Goal: Task Accomplishment & Management: Use online tool/utility

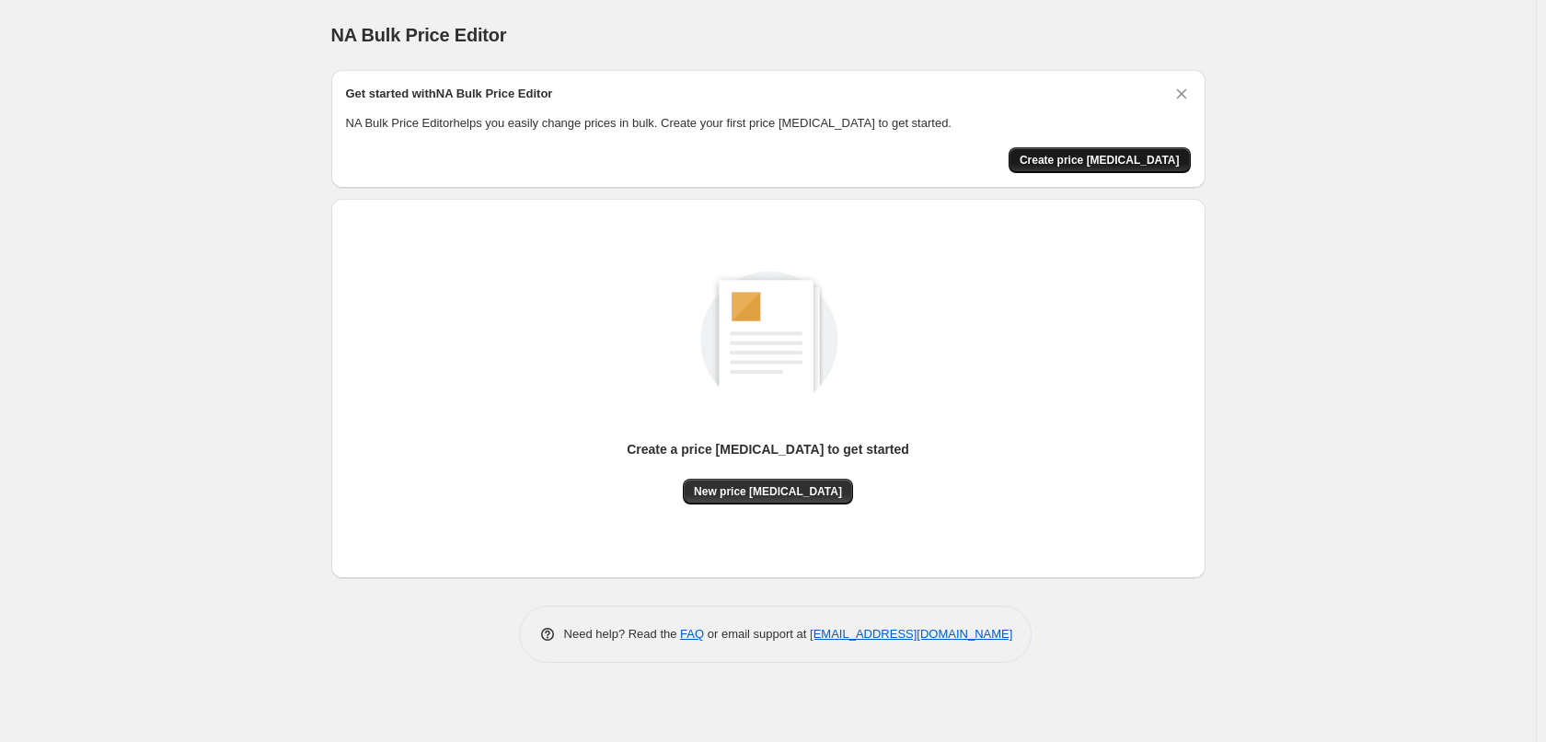
click at [1071, 156] on span "Create price [MEDICAL_DATA]" at bounding box center [1100, 160] width 160 height 15
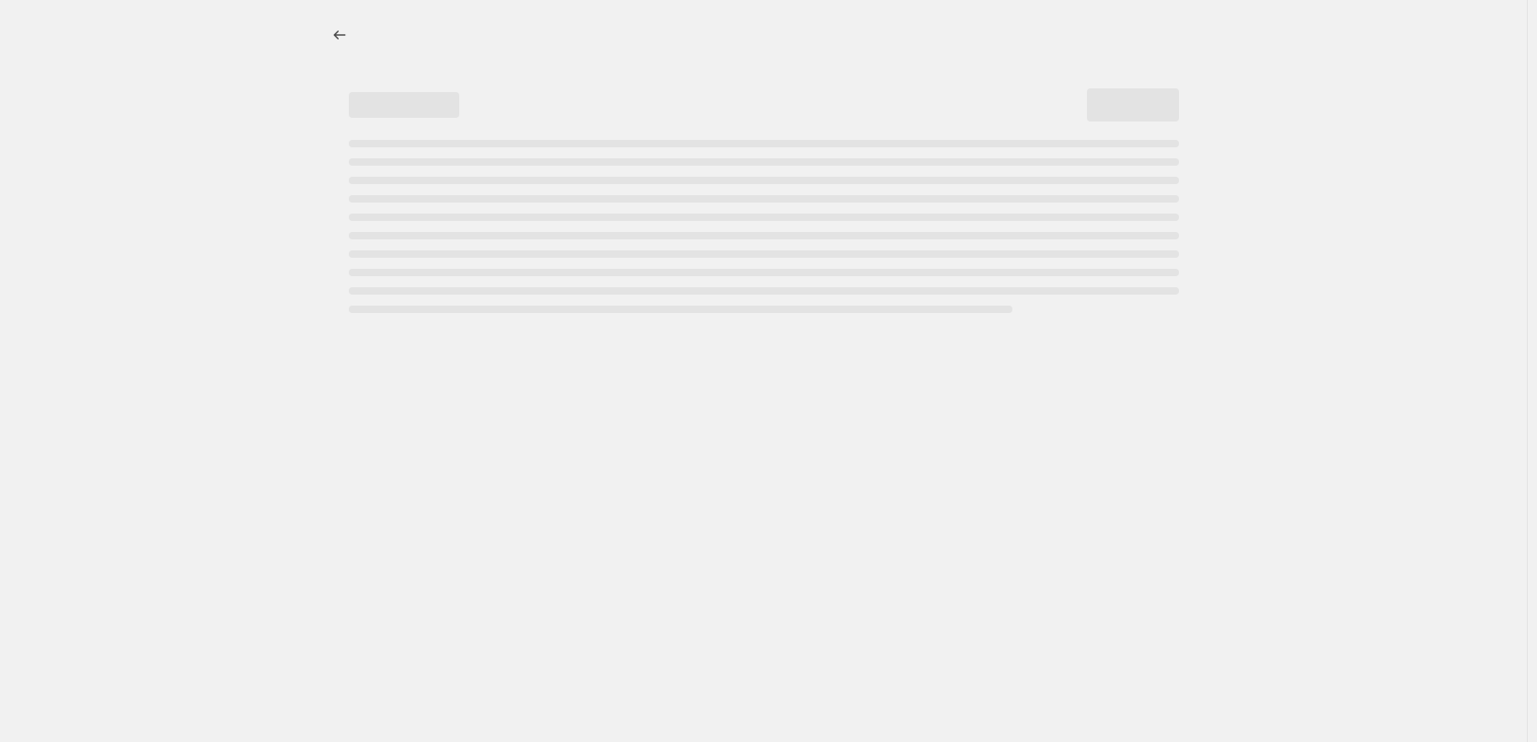
select select "percentage"
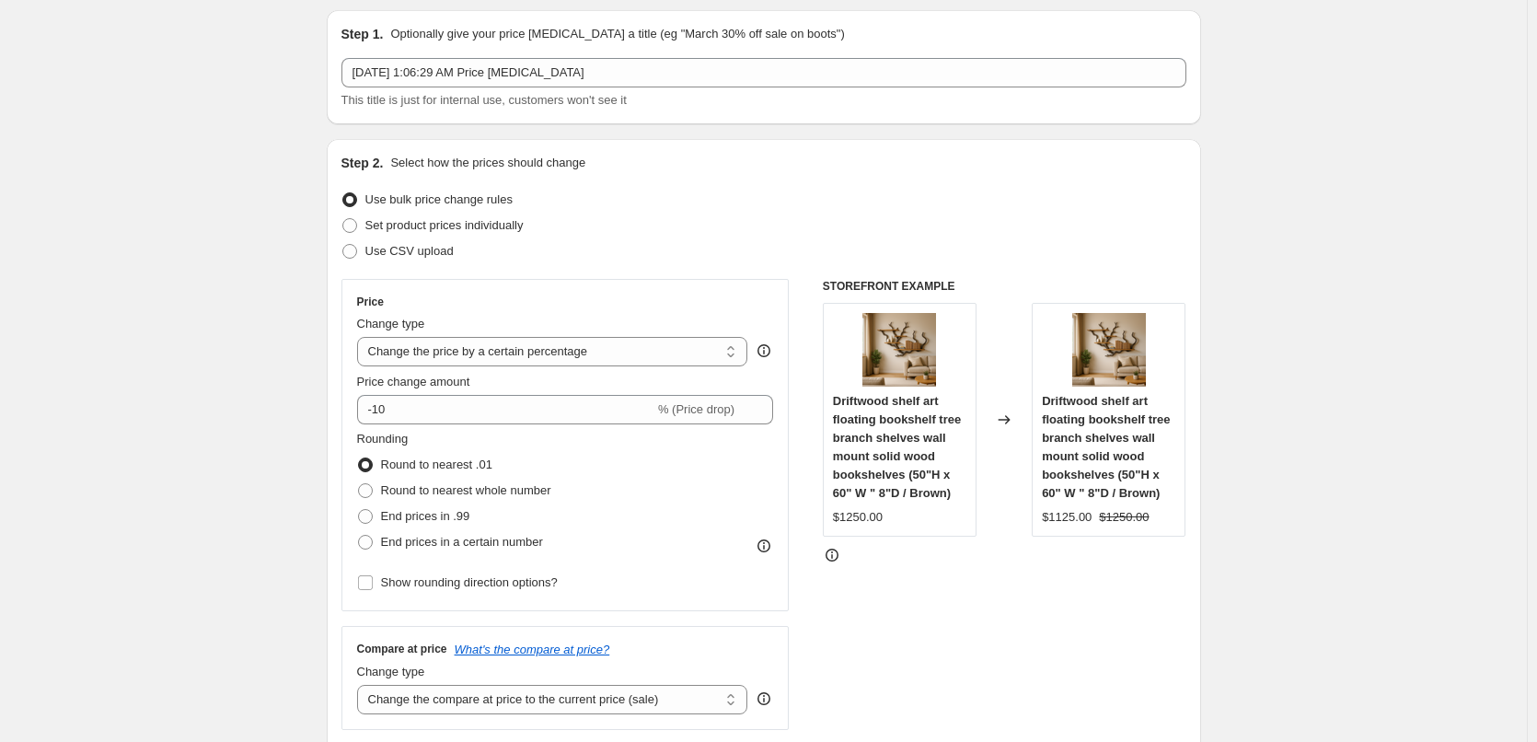
scroll to position [92, 0]
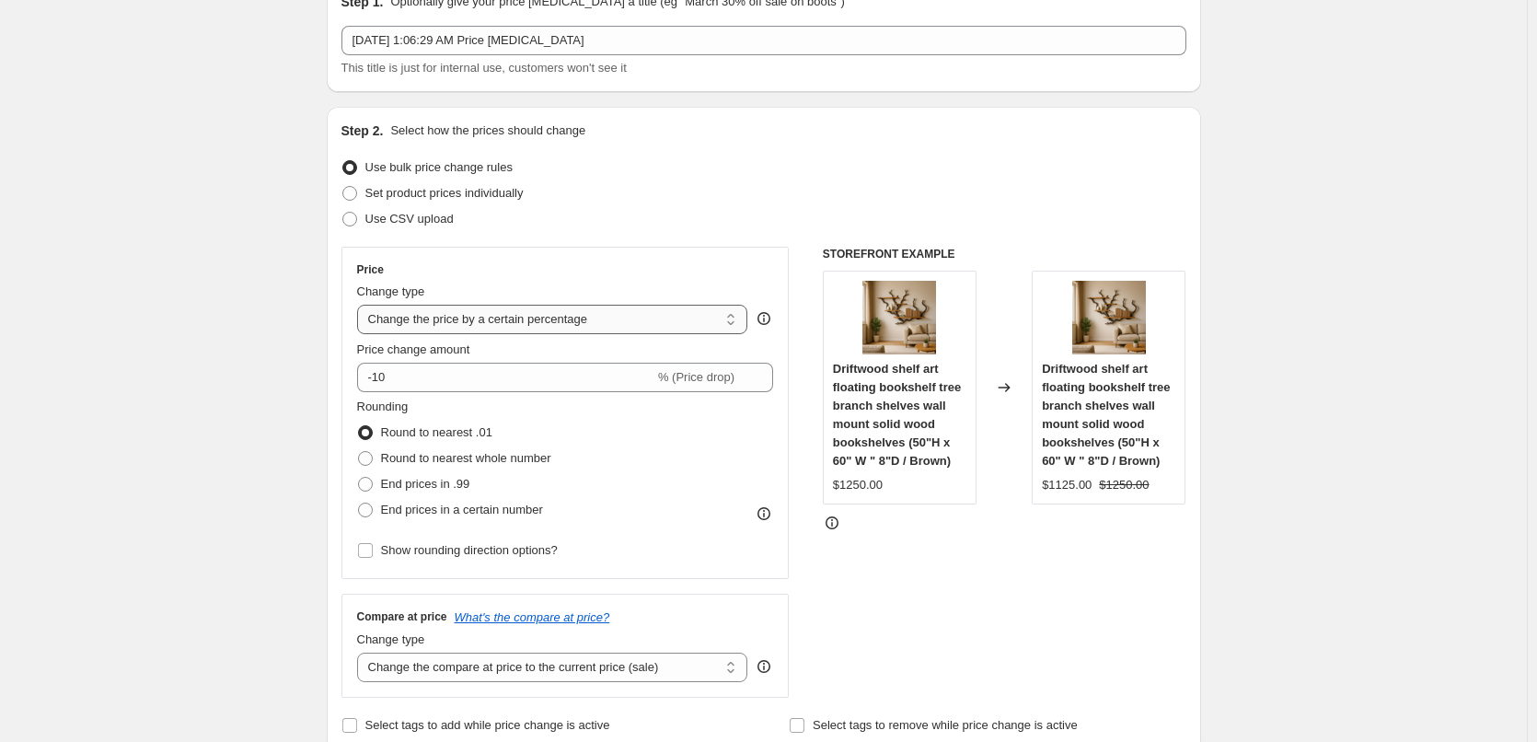
click at [654, 318] on select "Change the price to a certain amount Change the price by a certain amount Chang…" at bounding box center [552, 319] width 391 height 29
click at [659, 234] on div "Step 2. Select how the prices should change Use bulk price change rules Set pro…" at bounding box center [763, 429] width 845 height 617
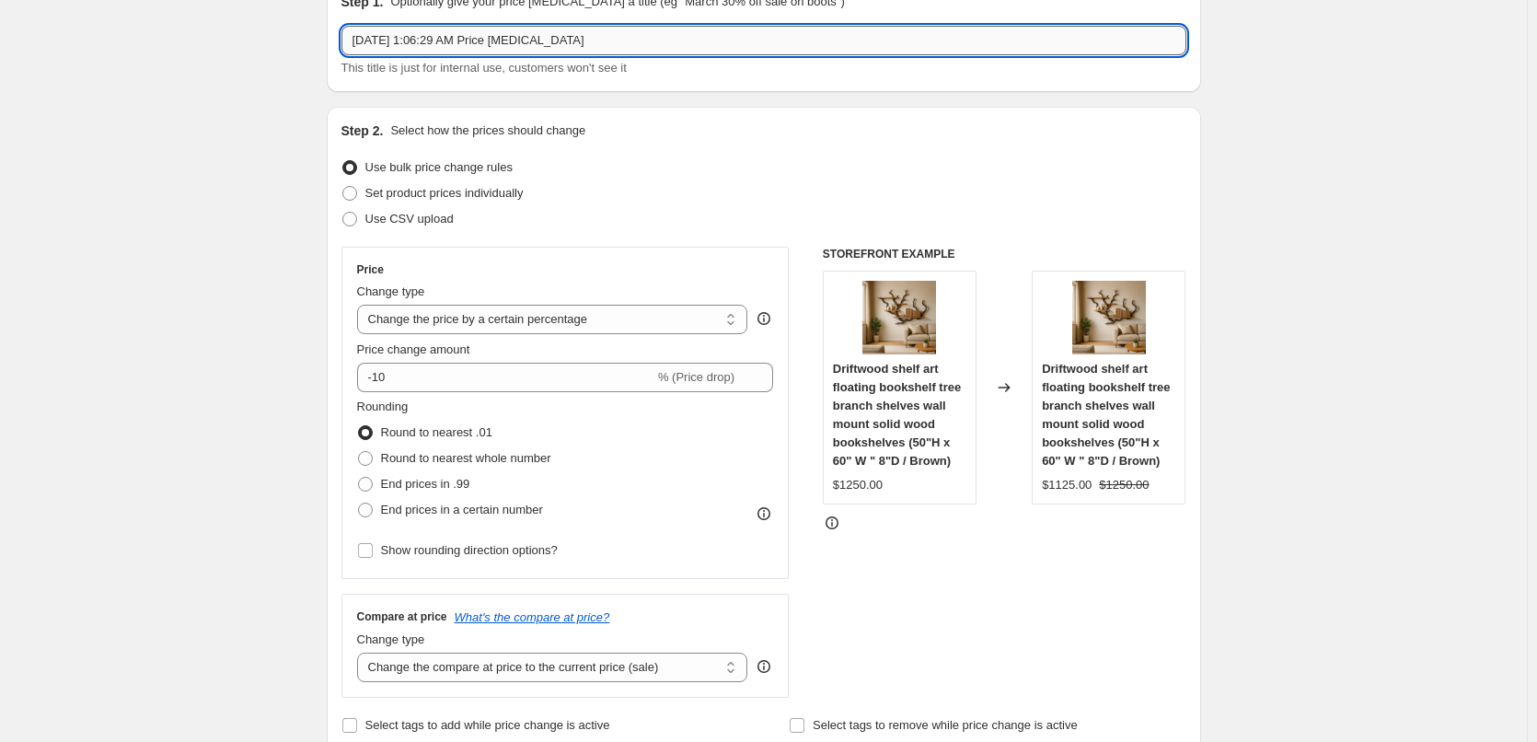
click at [627, 29] on input "[DATE] 1:06:29 AM Price [MEDICAL_DATA]" at bounding box center [763, 40] width 845 height 29
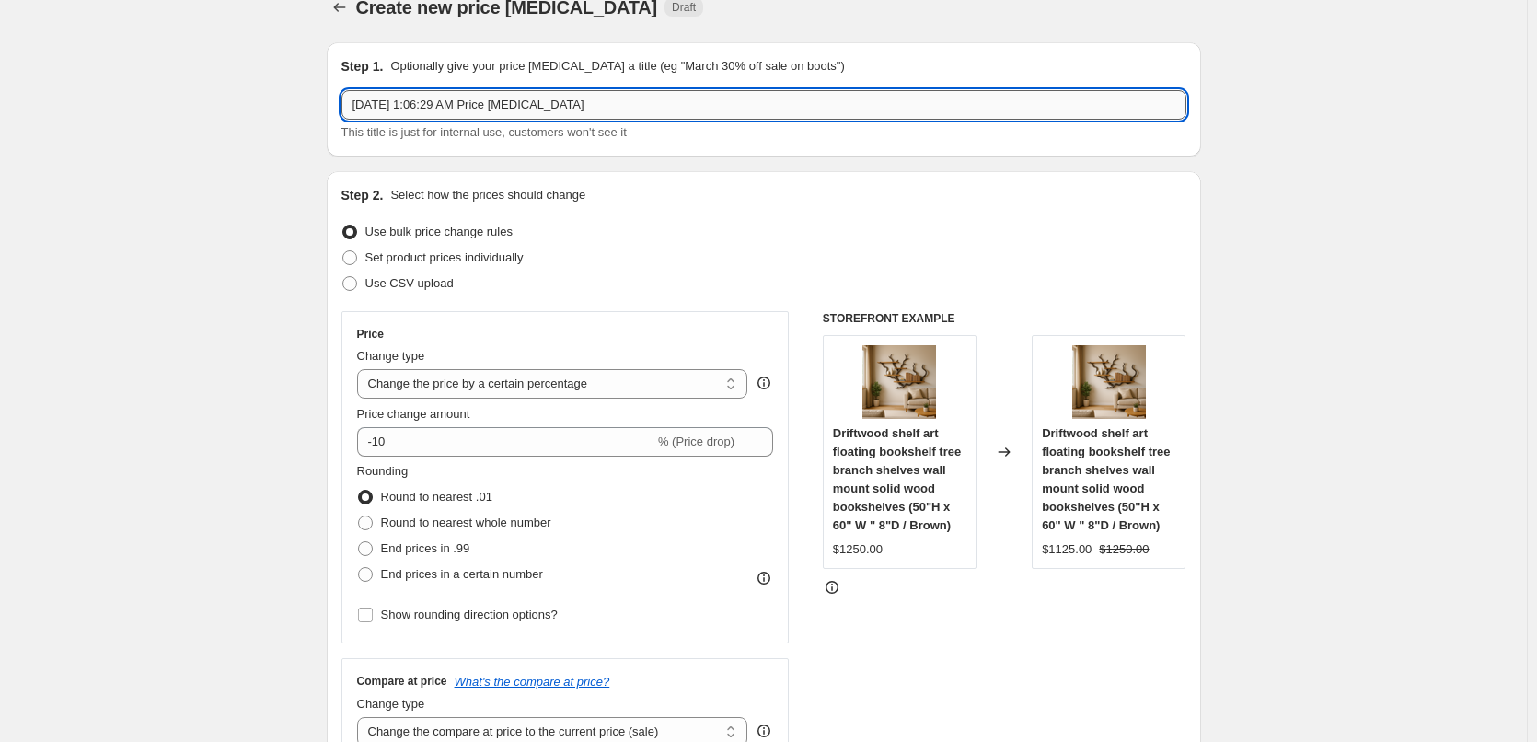
scroll to position [0, 0]
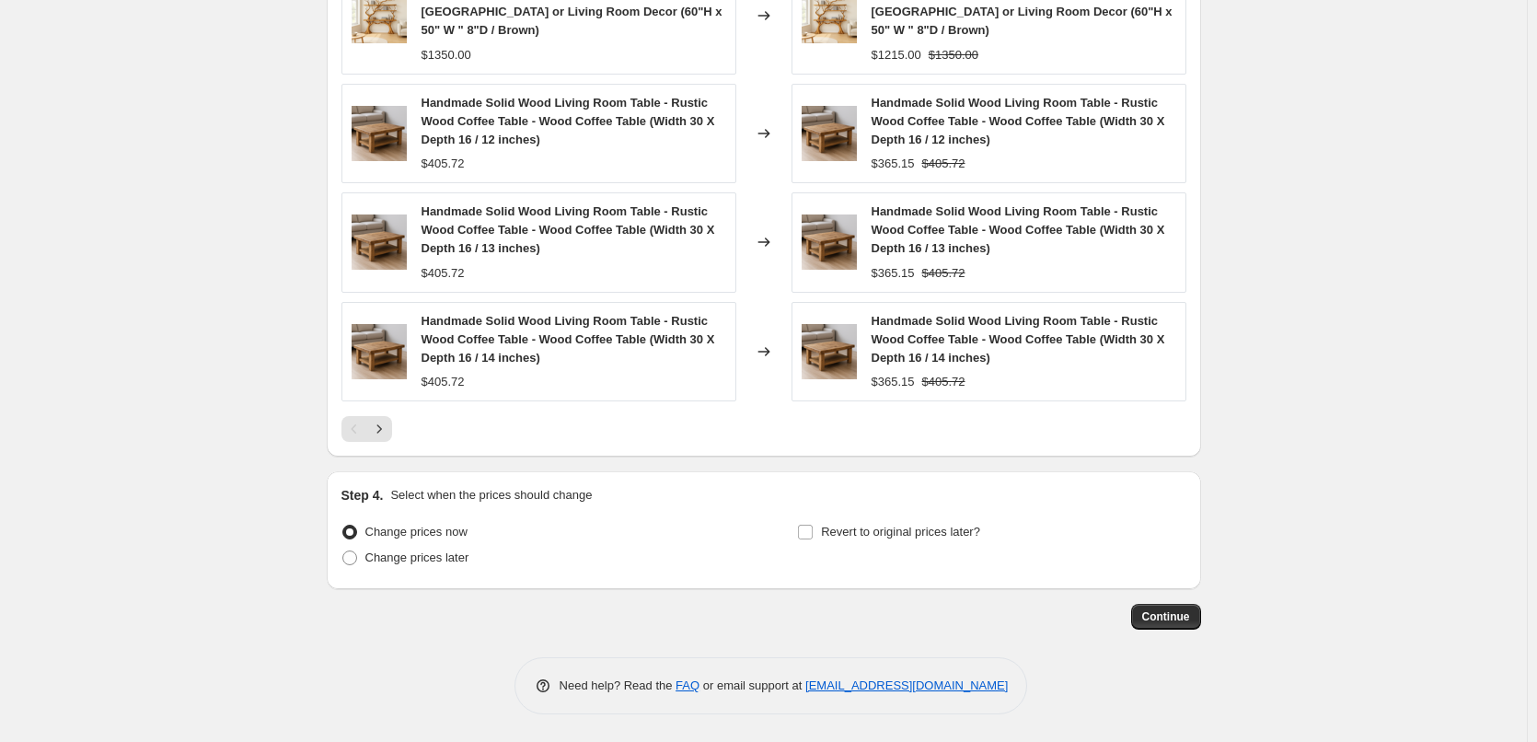
scroll to position [687, 0]
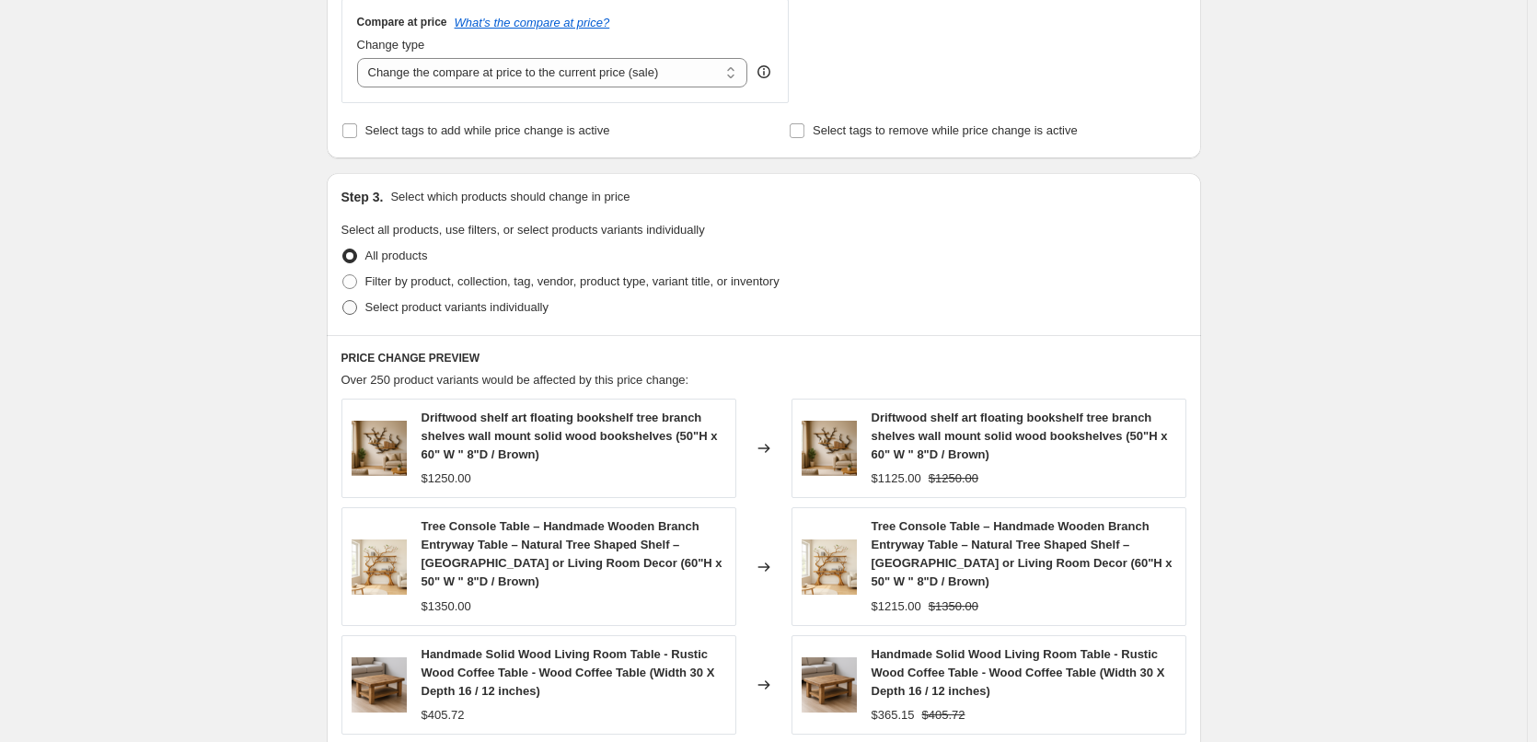
click at [461, 307] on span "Select product variants individually" at bounding box center [456, 307] width 183 height 14
click at [343, 301] on input "Select product variants individually" at bounding box center [342, 300] width 1 height 1
radio input "true"
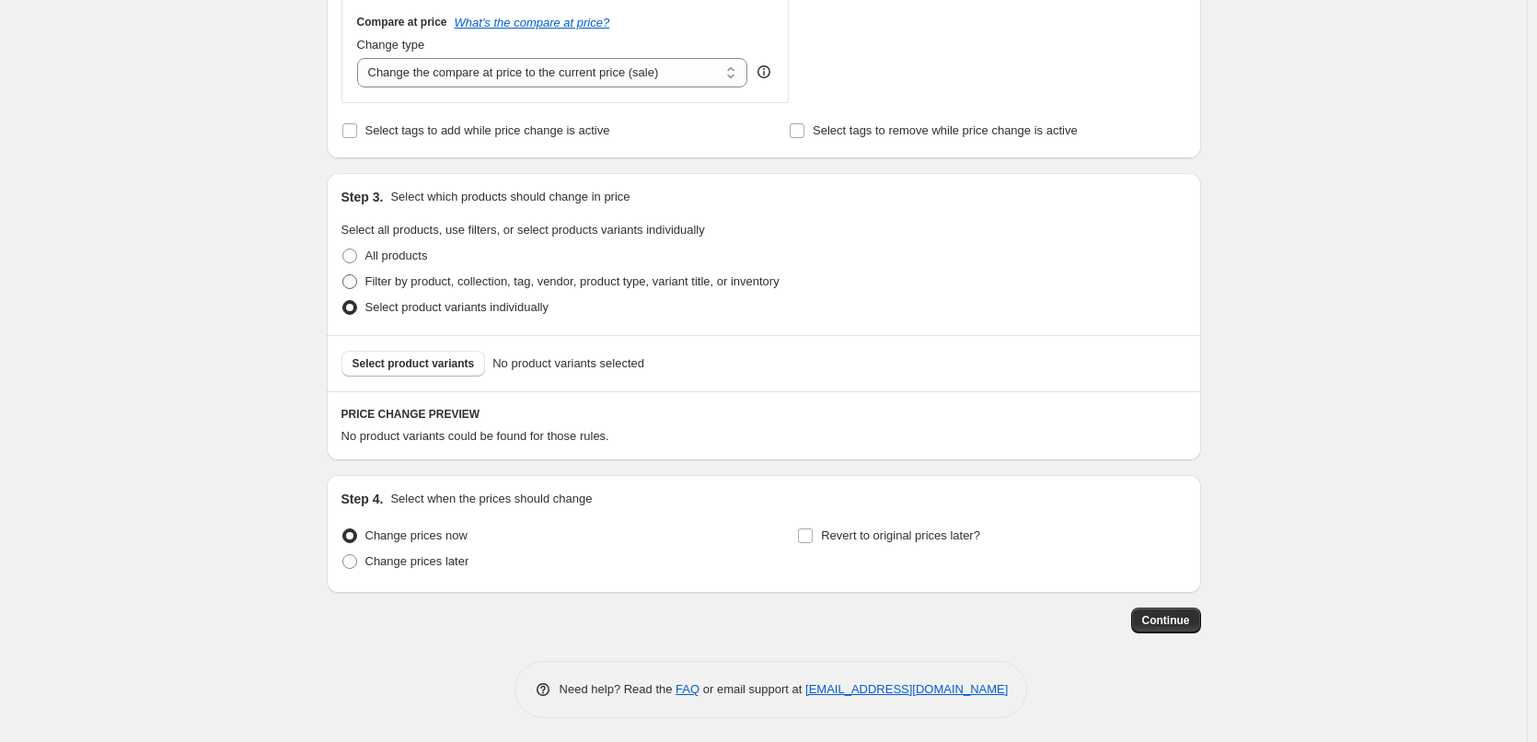
click at [453, 285] on span "Filter by product, collection, tag, vendor, product type, variant title, or inv…" at bounding box center [572, 281] width 414 height 14
click at [343, 275] on input "Filter by product, collection, tag, vendor, product type, variant title, or inv…" at bounding box center [342, 274] width 1 height 1
radio input "true"
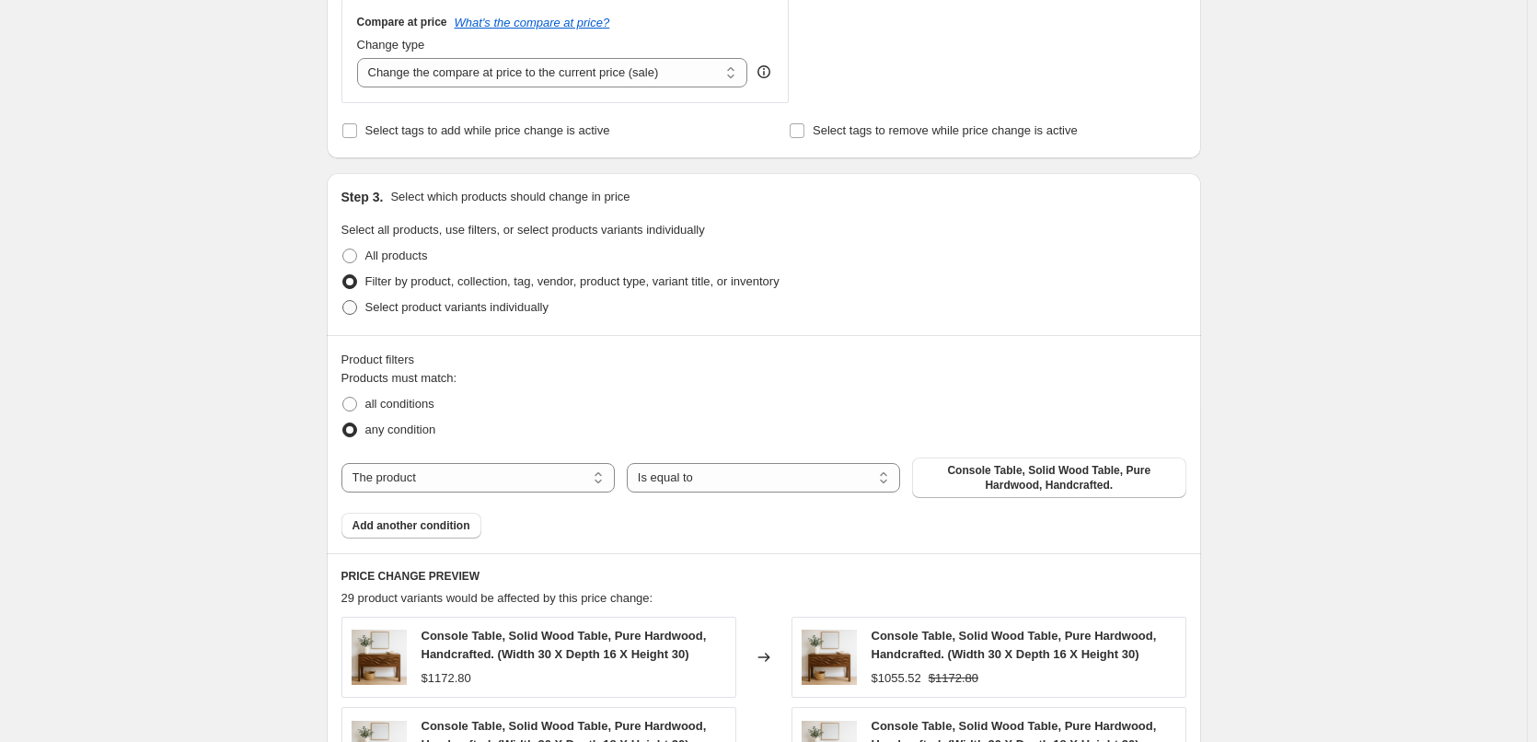
click at [432, 316] on span "Select product variants individually" at bounding box center [456, 307] width 183 height 18
click at [343, 301] on input "Select product variants individually" at bounding box center [342, 300] width 1 height 1
radio input "true"
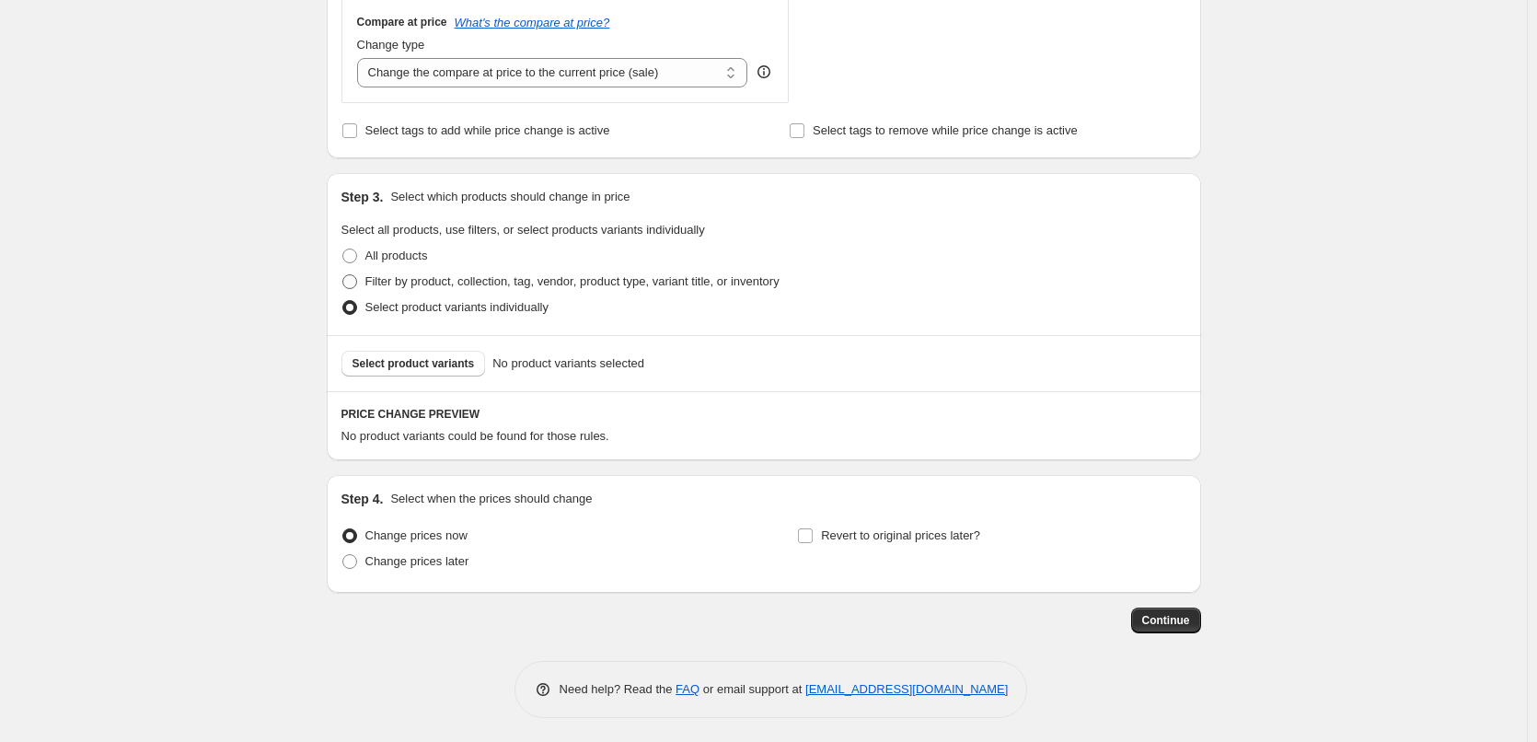
click at [406, 284] on span "Filter by product, collection, tag, vendor, product type, variant title, or inv…" at bounding box center [572, 281] width 414 height 14
click at [343, 275] on input "Filter by product, collection, tag, vendor, product type, variant title, or inv…" at bounding box center [342, 274] width 1 height 1
radio input "true"
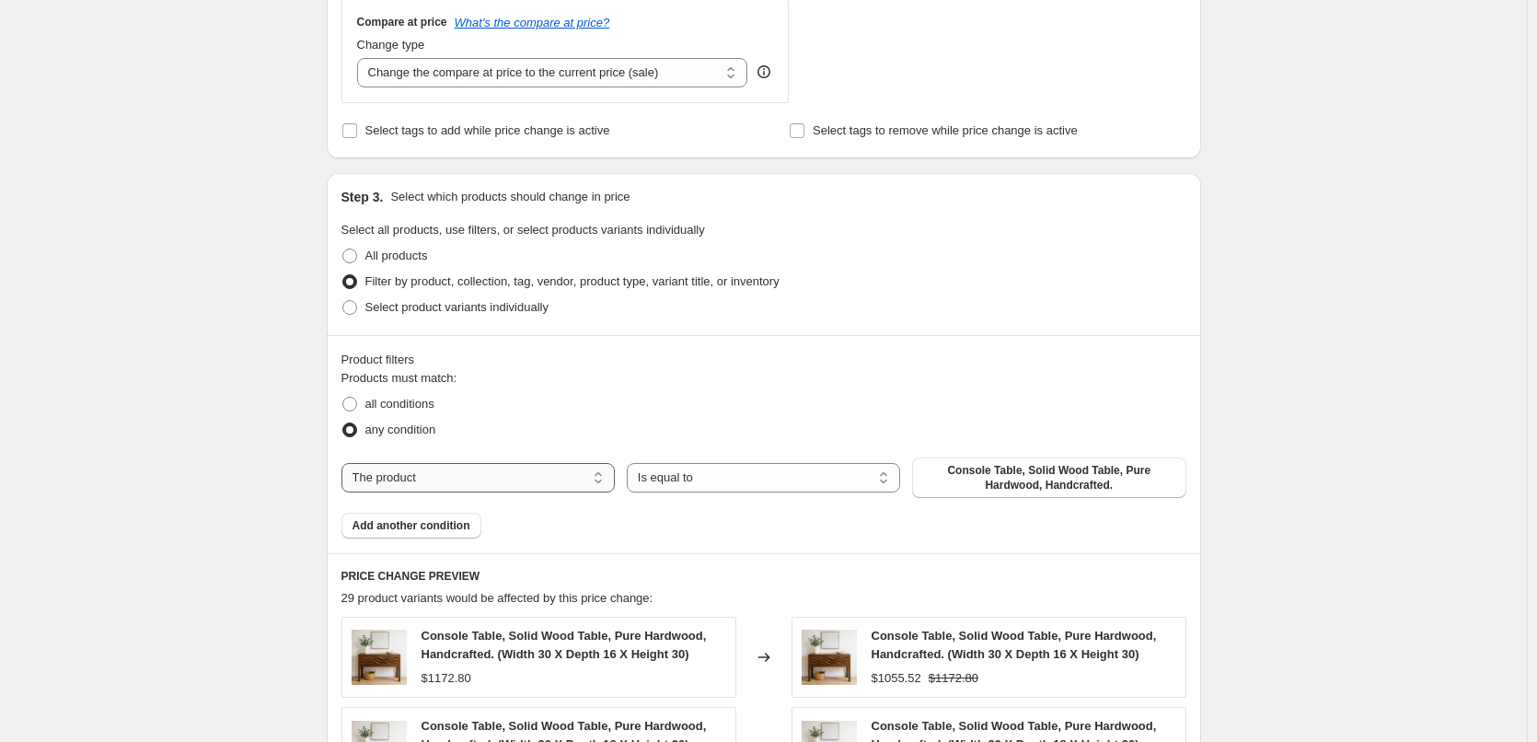
click at [410, 463] on select "The product The product's collection The product's tag The product's vendor The…" at bounding box center [477, 477] width 273 height 29
click at [541, 426] on div "any condition" at bounding box center [763, 430] width 845 height 26
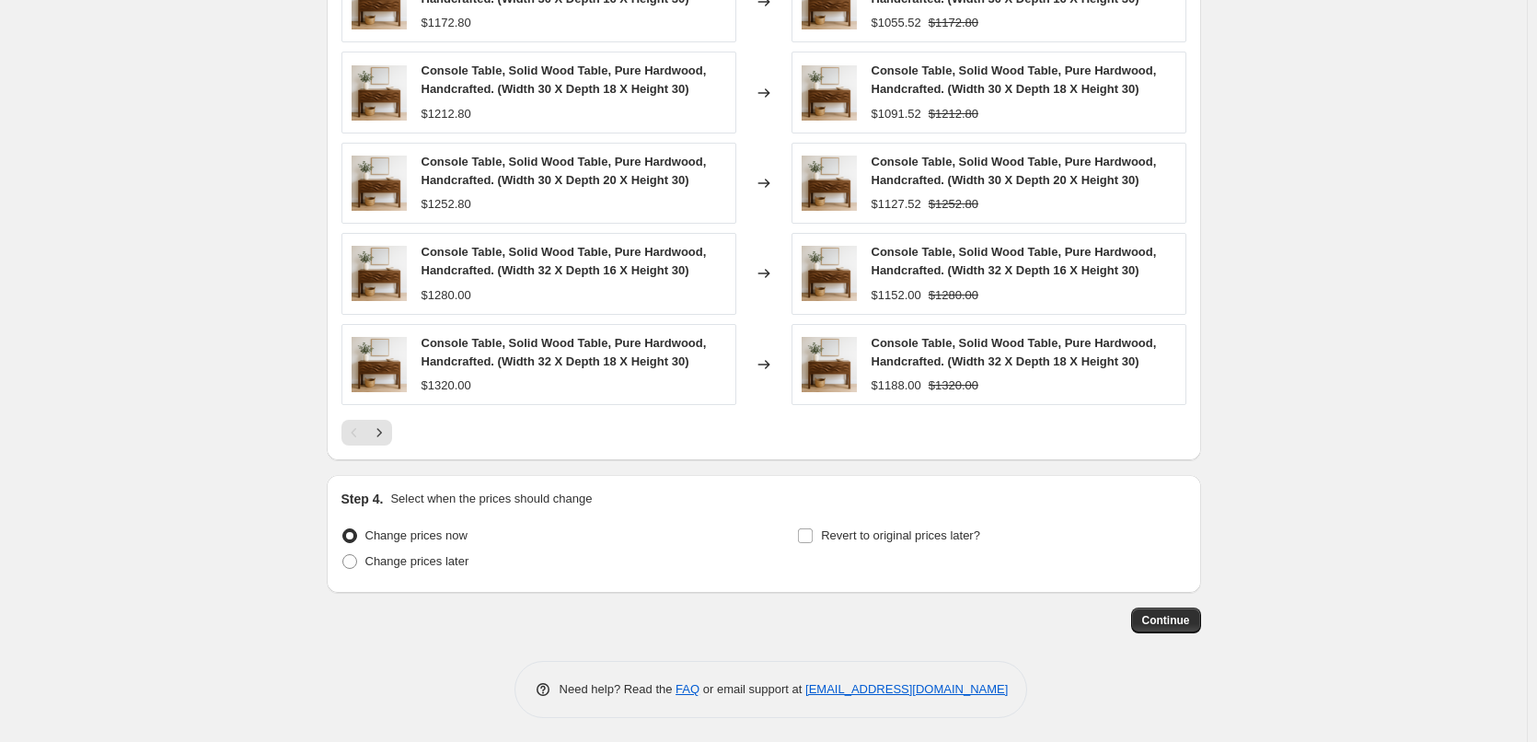
scroll to position [1346, 0]
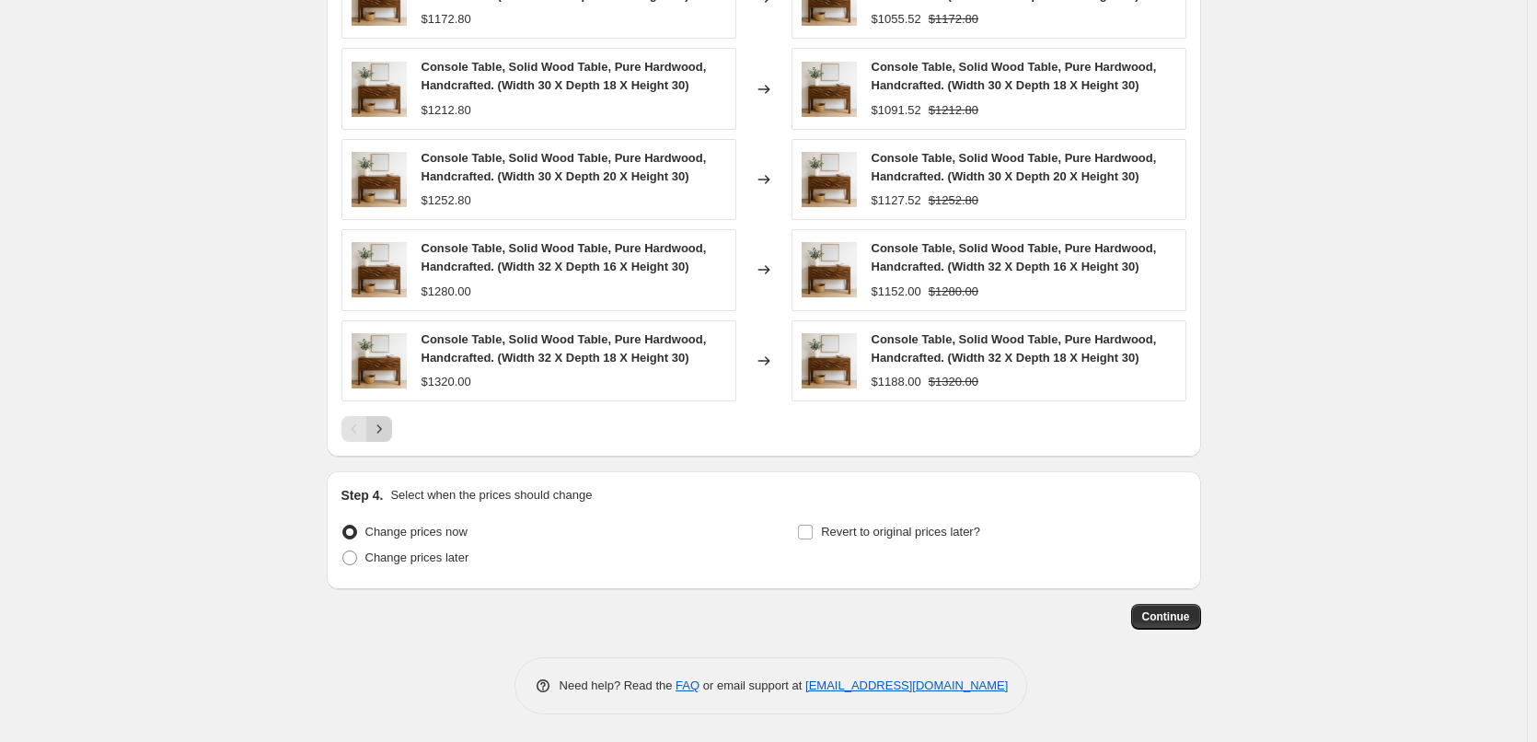
click at [388, 423] on icon "Next" at bounding box center [379, 429] width 18 height 18
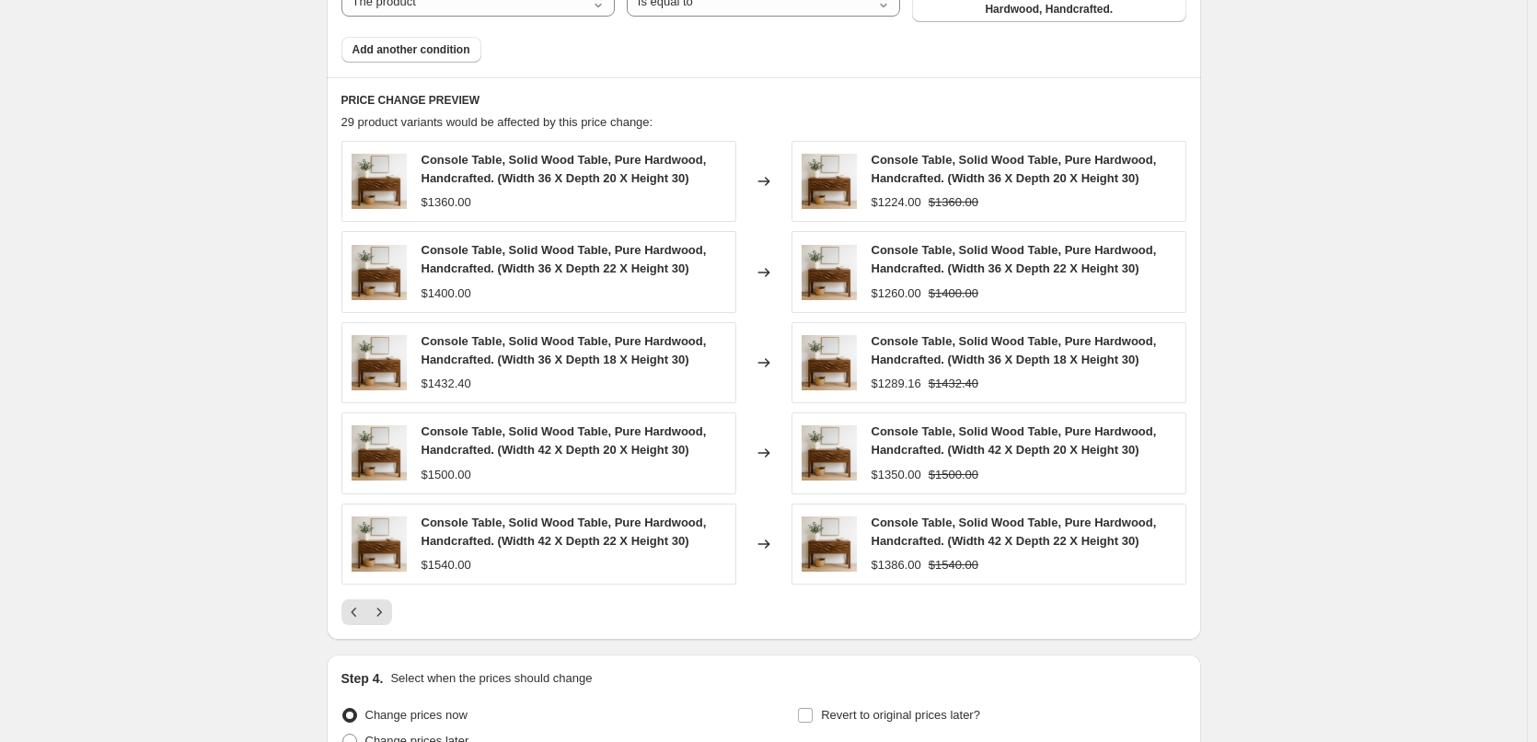
scroll to position [1254, 0]
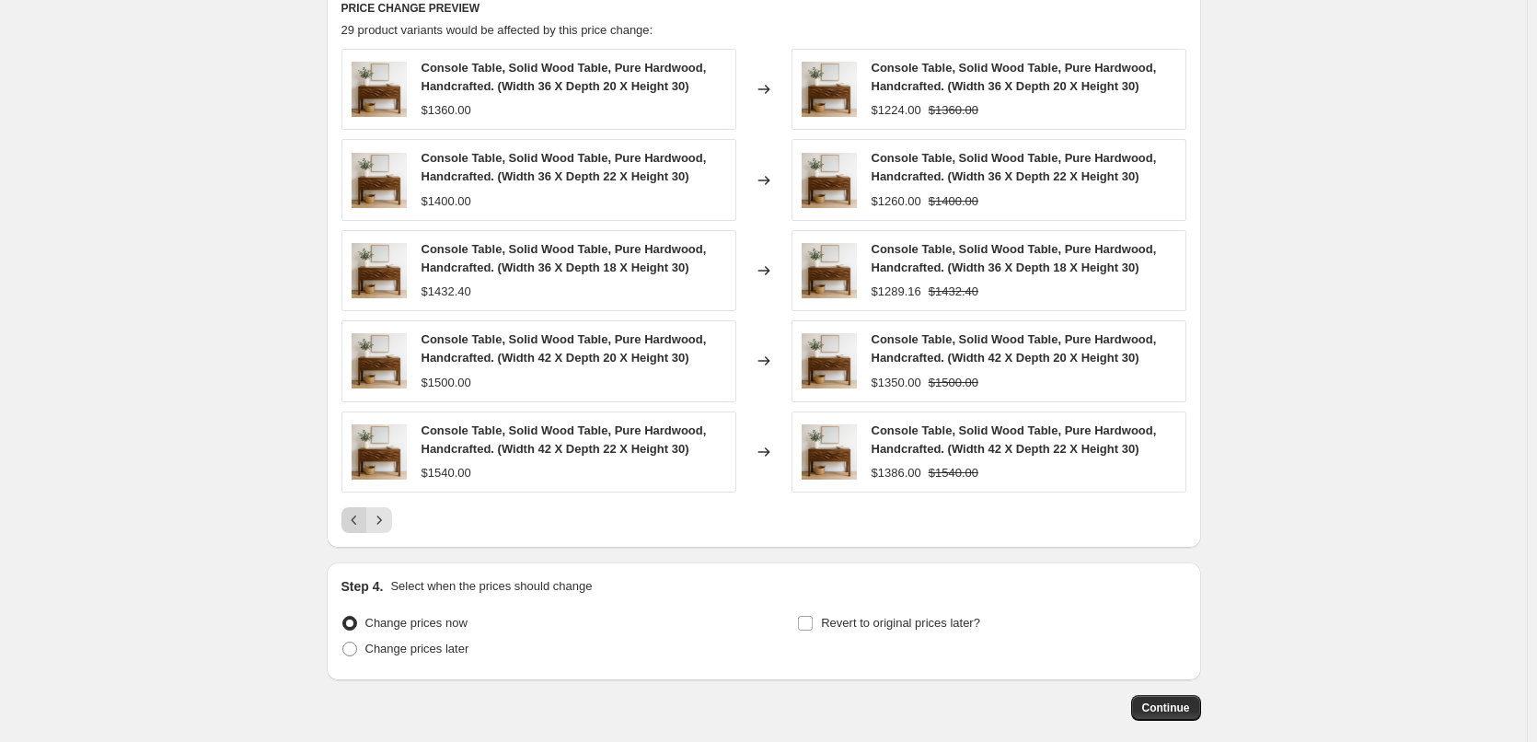
click at [363, 513] on icon "Previous" at bounding box center [354, 520] width 18 height 18
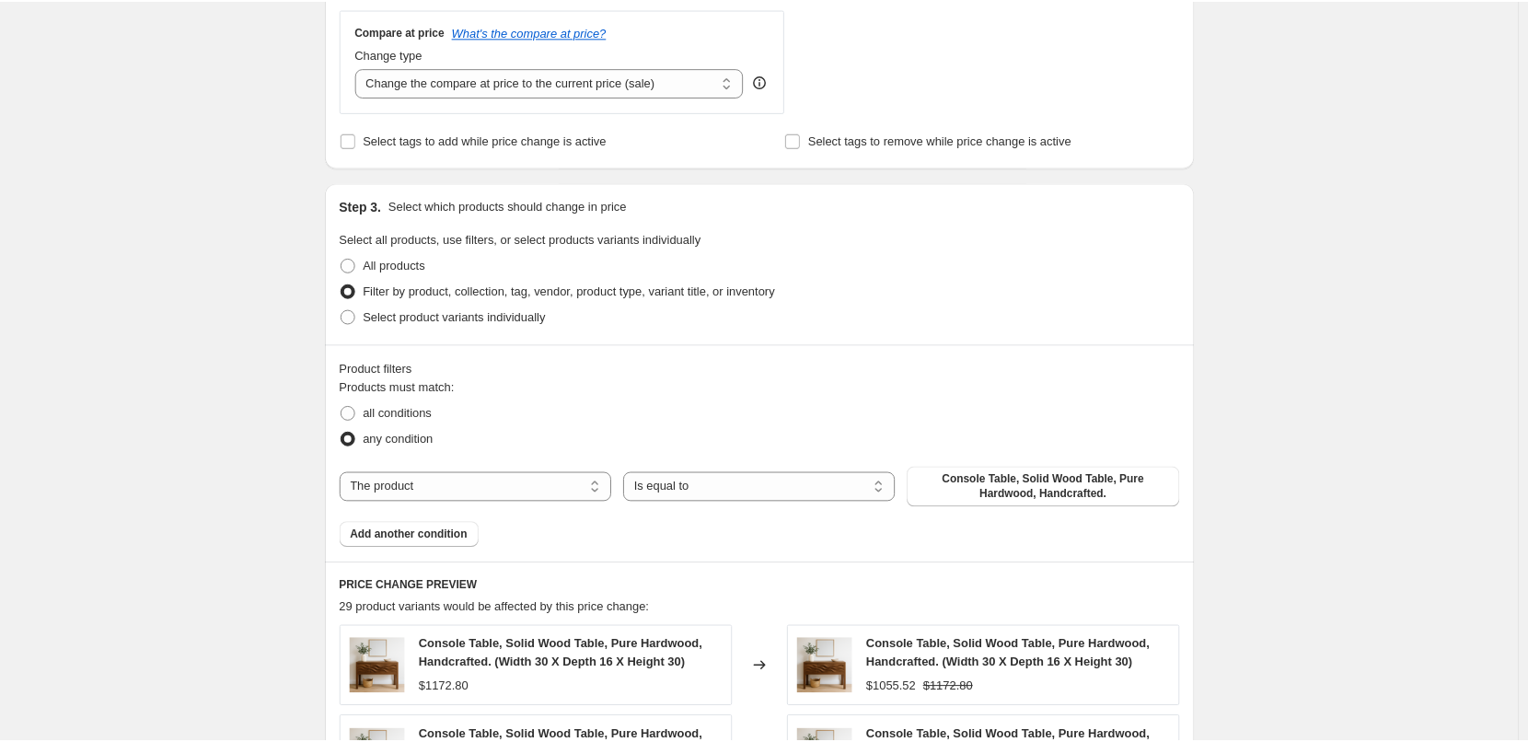
scroll to position [518, 0]
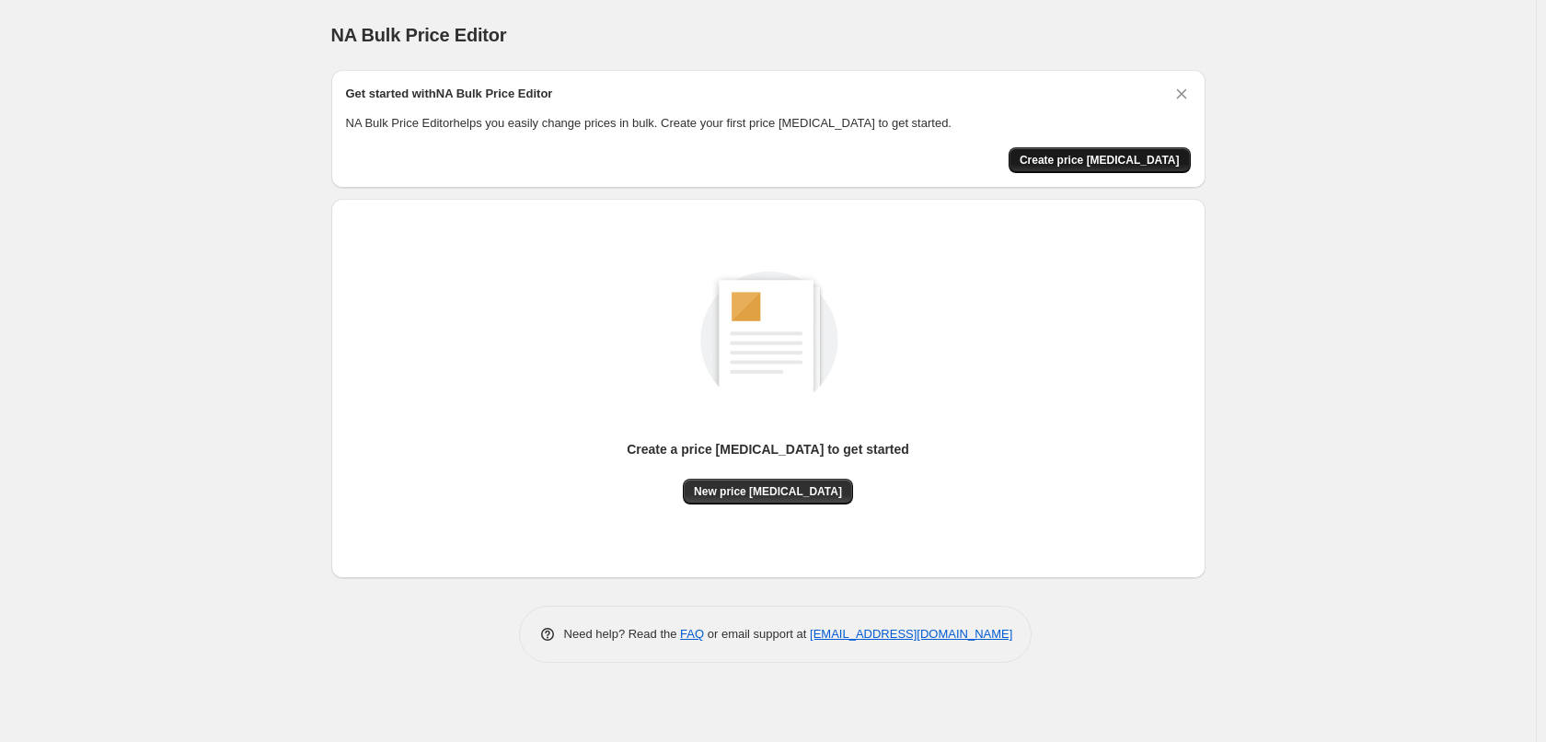
click at [1167, 159] on span "Create price [MEDICAL_DATA]" at bounding box center [1100, 160] width 160 height 15
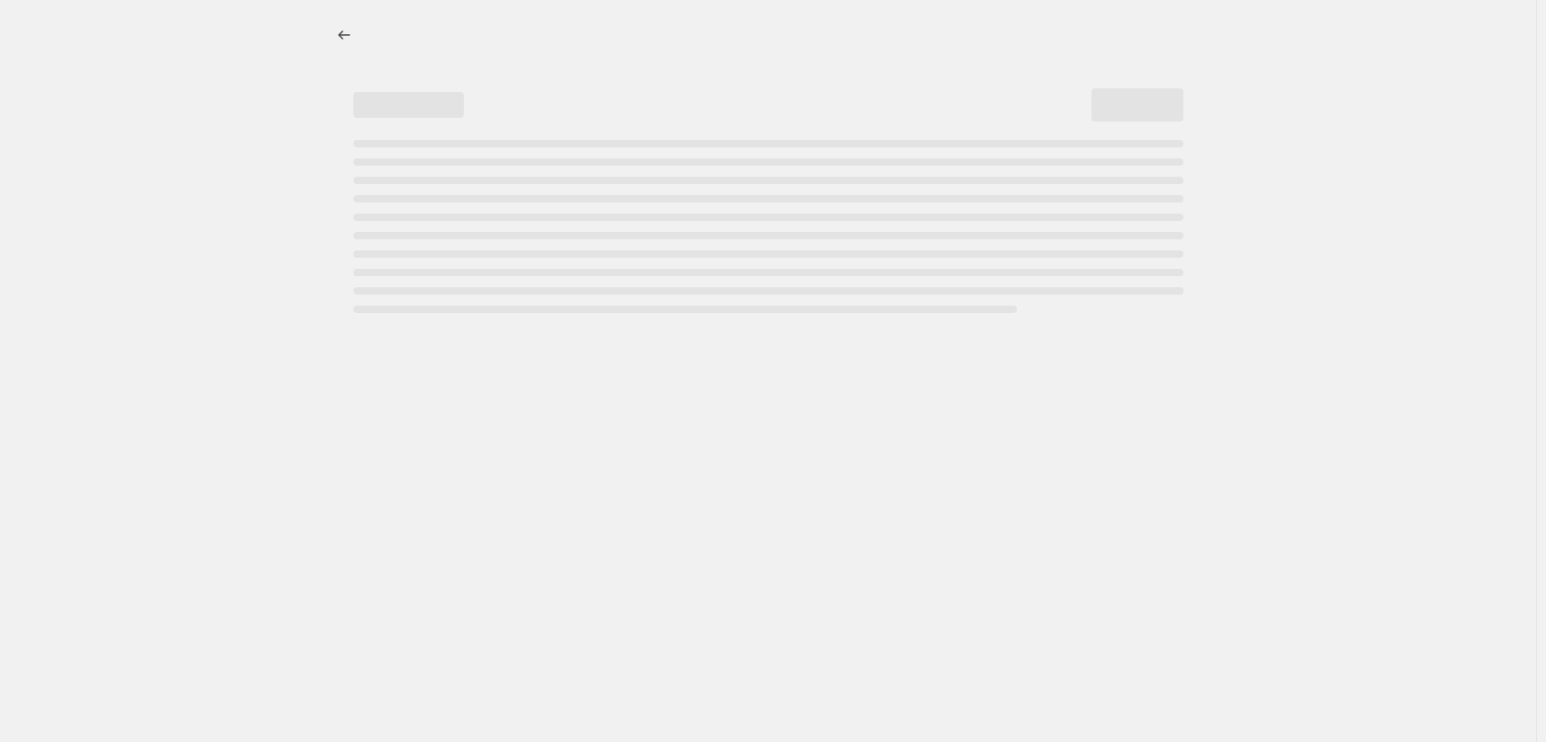
select select "percentage"
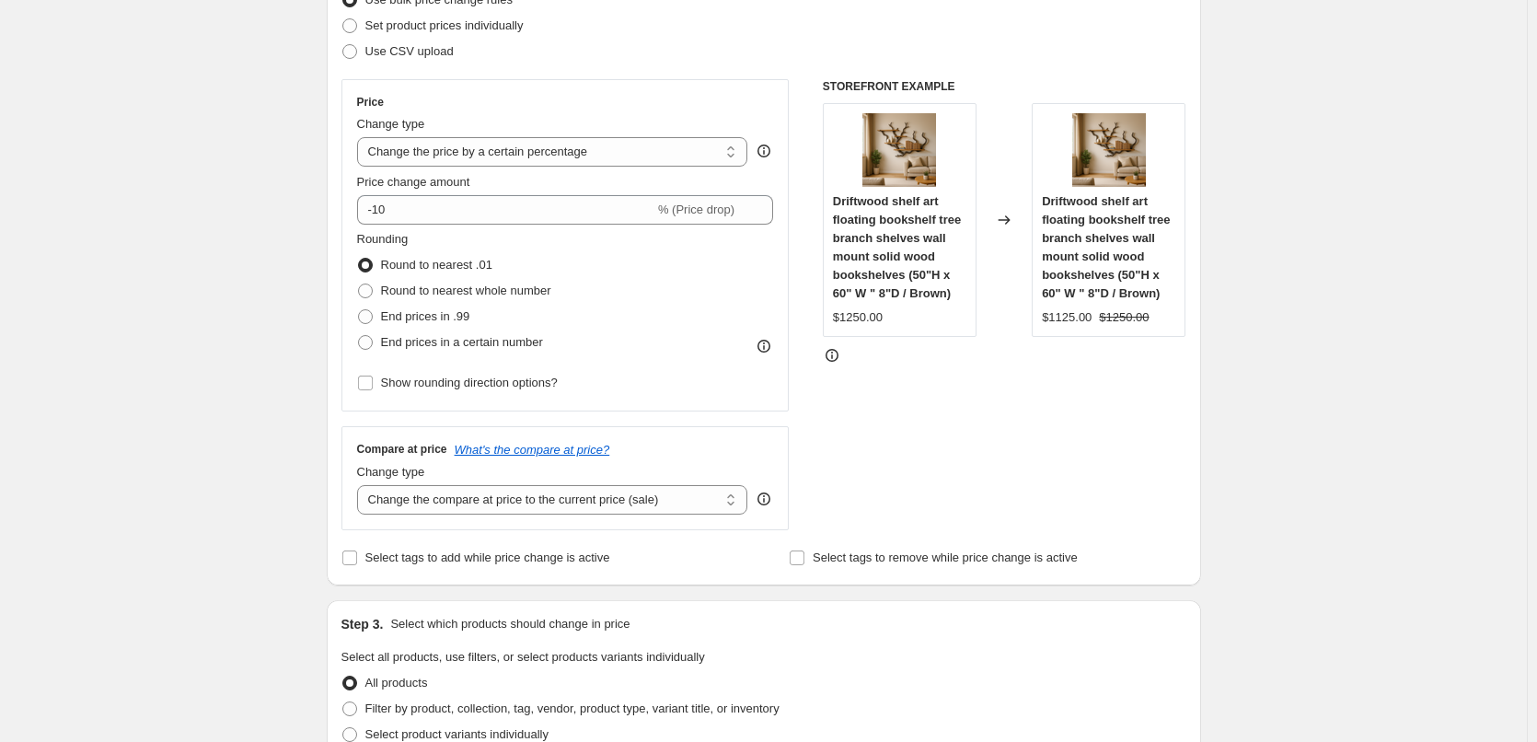
scroll to position [368, 0]
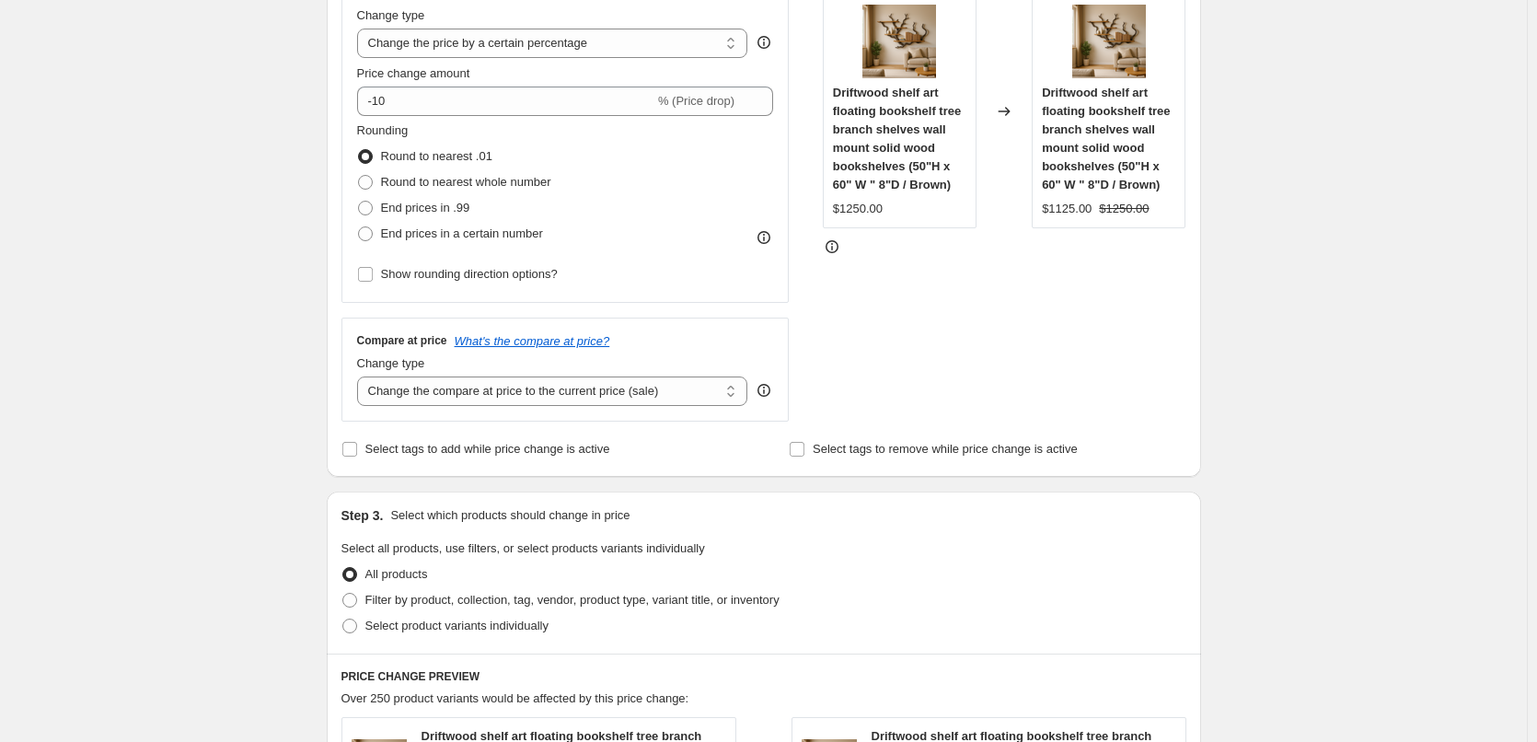
click at [531, 20] on div "Change type" at bounding box center [552, 15] width 391 height 18
click at [525, 40] on select "Change the price to a certain amount Change the price by a certain amount Chang…" at bounding box center [552, 43] width 391 height 29
click at [361, 29] on select "Change the price to a certain amount Change the price by a certain amount Chang…" at bounding box center [552, 43] width 391 height 29
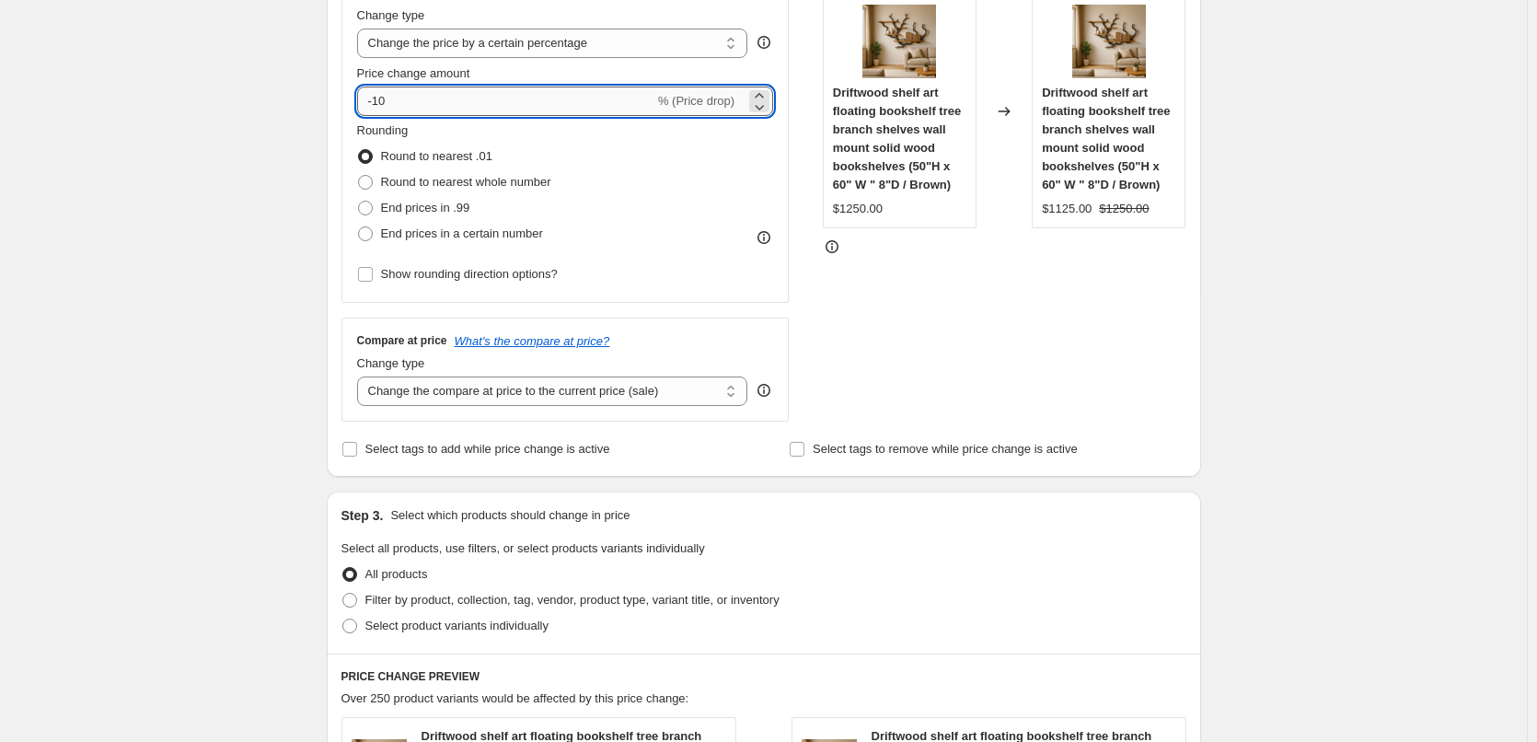
click at [456, 110] on input "-10" at bounding box center [505, 101] width 297 height 29
click at [764, 98] on icon at bounding box center [759, 107] width 18 height 18
click at [764, 96] on icon at bounding box center [759, 96] width 18 height 18
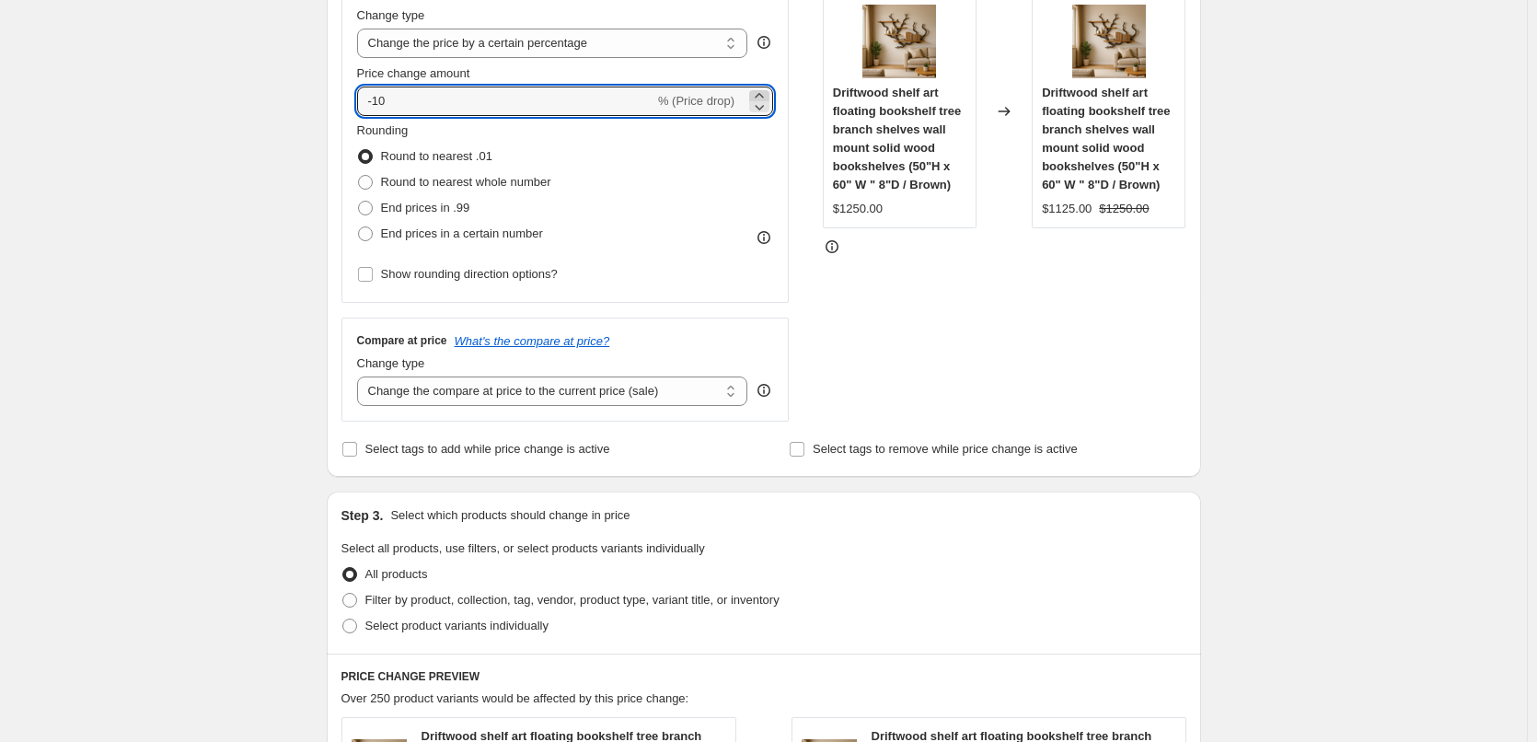
click at [764, 96] on icon at bounding box center [759, 96] width 18 height 18
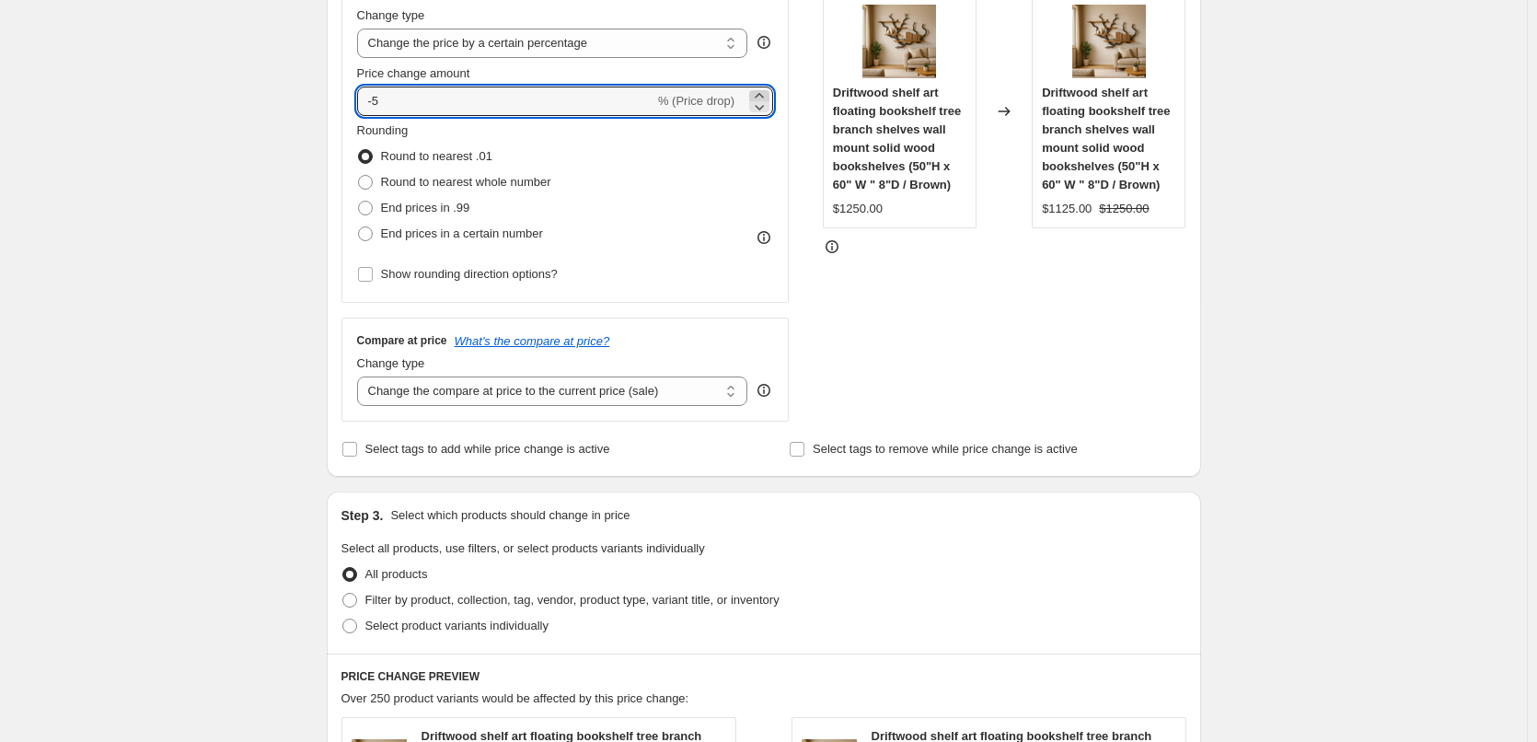
click at [764, 96] on icon at bounding box center [759, 96] width 18 height 18
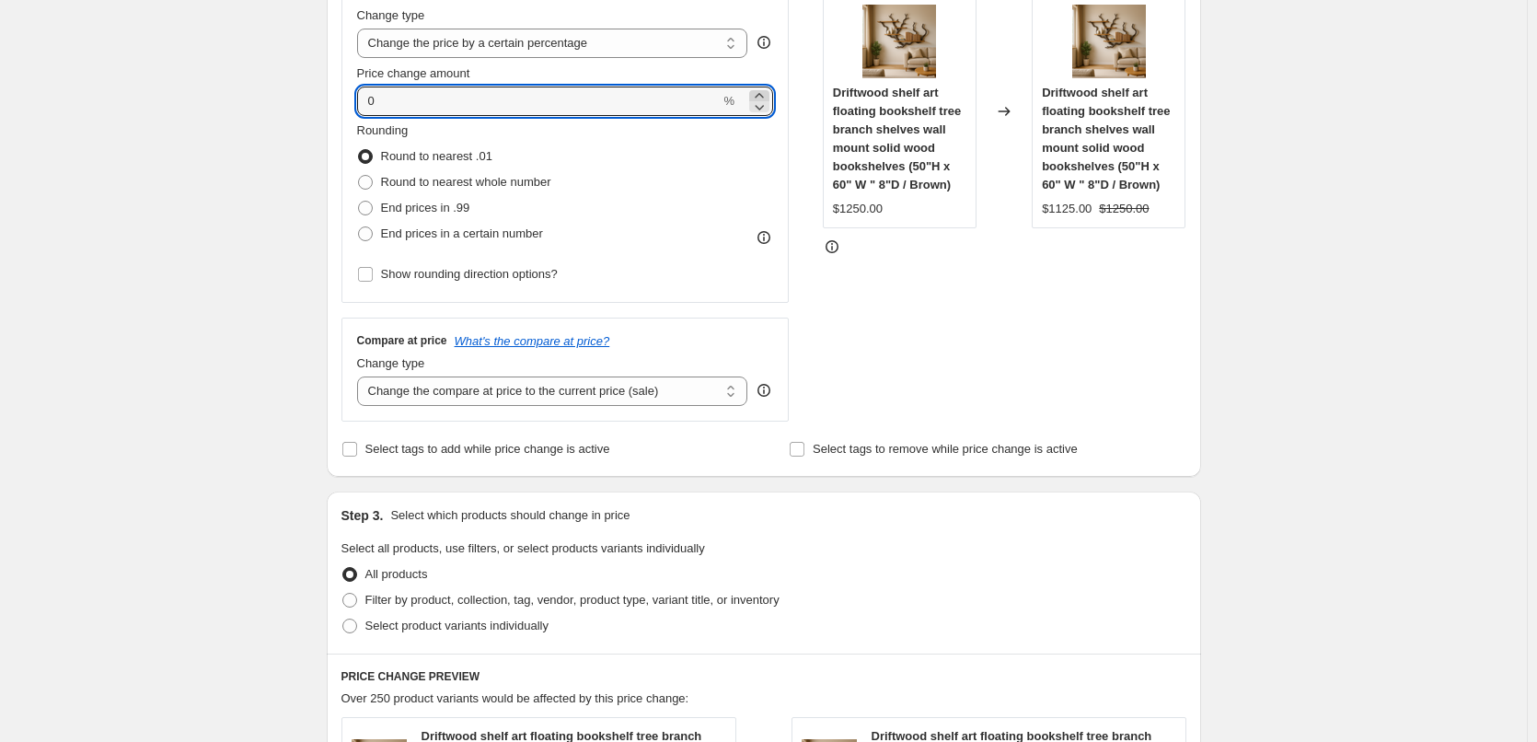
click at [764, 96] on icon at bounding box center [759, 96] width 18 height 18
type input "1"
click at [576, 39] on select "Change the price to a certain amount Change the price by a certain amount Chang…" at bounding box center [552, 43] width 391 height 29
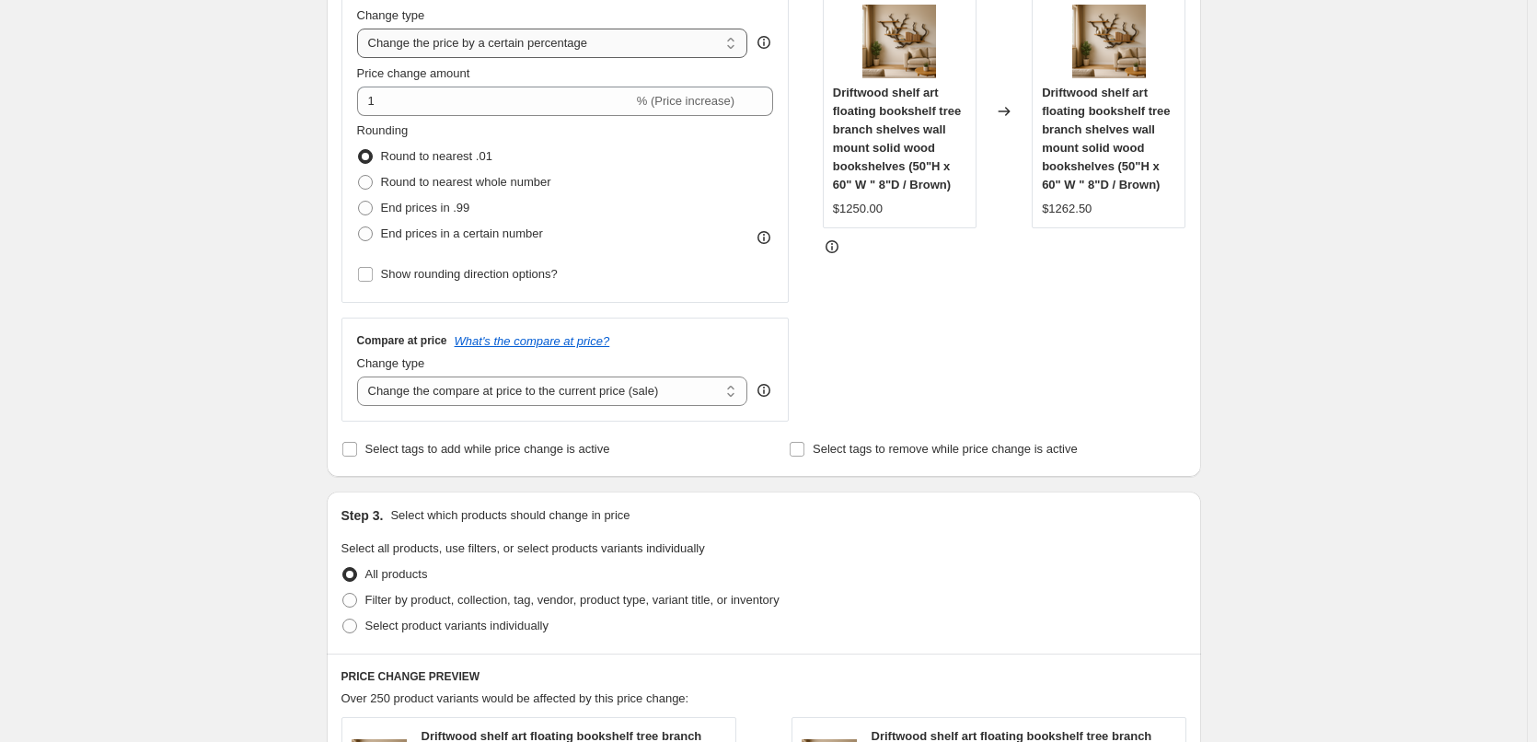
select select "to"
click at [361, 29] on select "Change the price to a certain amount Change the price by a certain amount Chang…" at bounding box center [552, 43] width 391 height 29
type input "80.00"
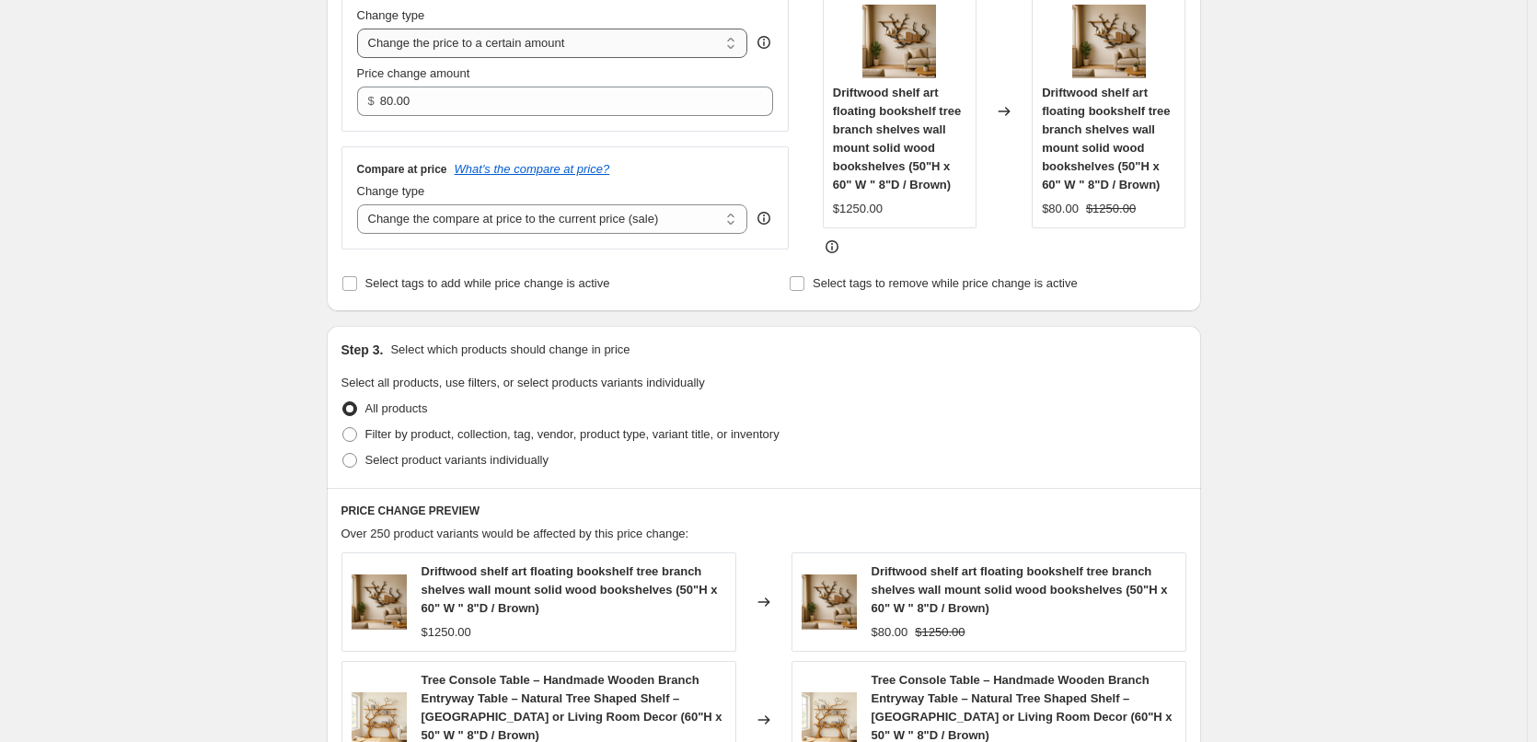
click at [572, 43] on select "Change the price to a certain amount Change the price by a certain amount Chang…" at bounding box center [552, 43] width 391 height 29
select select "by"
click at [361, 29] on select "Change the price to a certain amount Change the price by a certain amount Chang…" at bounding box center [552, 43] width 391 height 29
type input "-10.00"
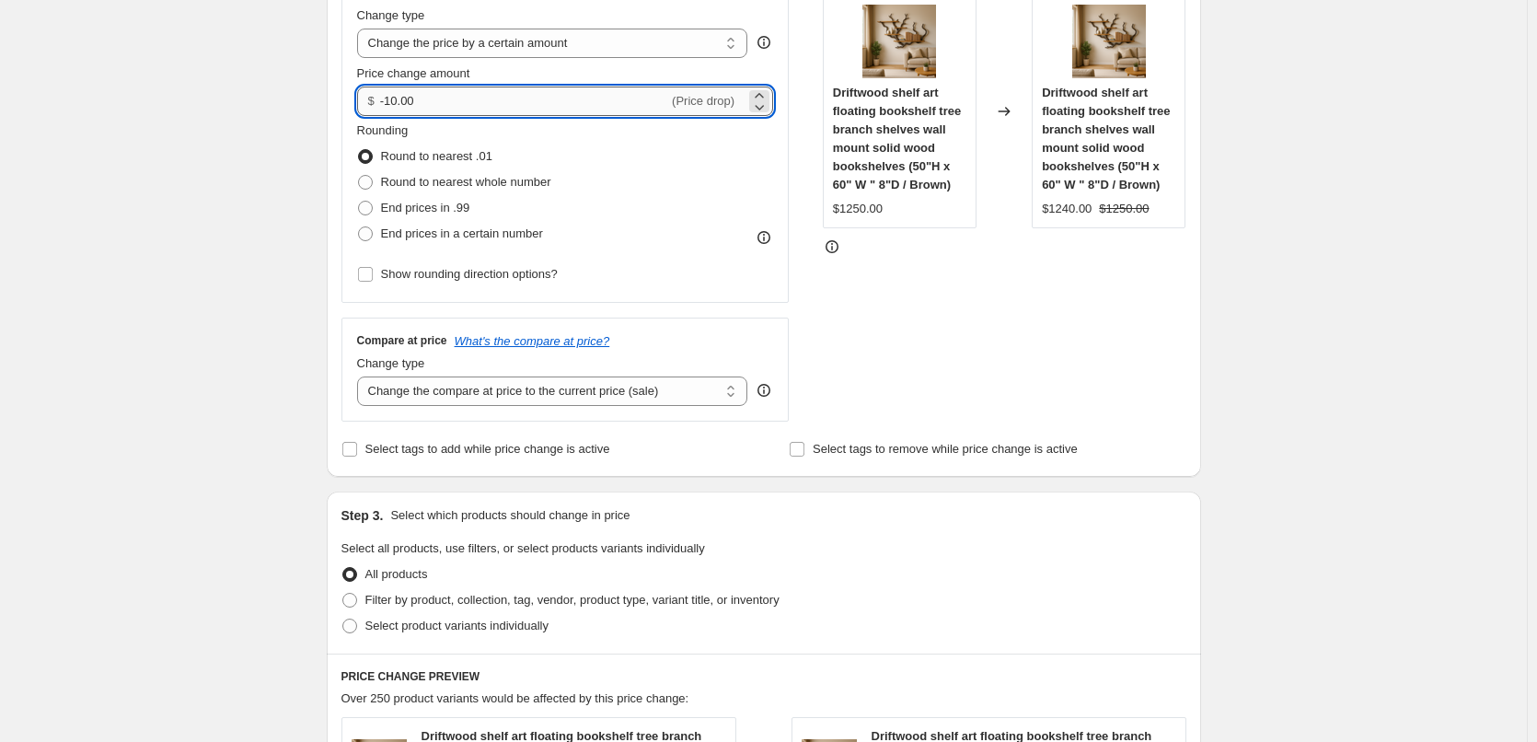
click at [544, 98] on input "-10.00" at bounding box center [524, 101] width 288 height 29
click at [237, 230] on div "Create new price change job. This page is ready Create new price change job Dra…" at bounding box center [763, 622] width 1527 height 1980
click at [393, 105] on input "200.00" at bounding box center [513, 101] width 267 height 29
type input "250.00"
click at [305, 138] on div "Create new price change job. This page is ready Create new price change job Dra…" at bounding box center [763, 622] width 1527 height 1980
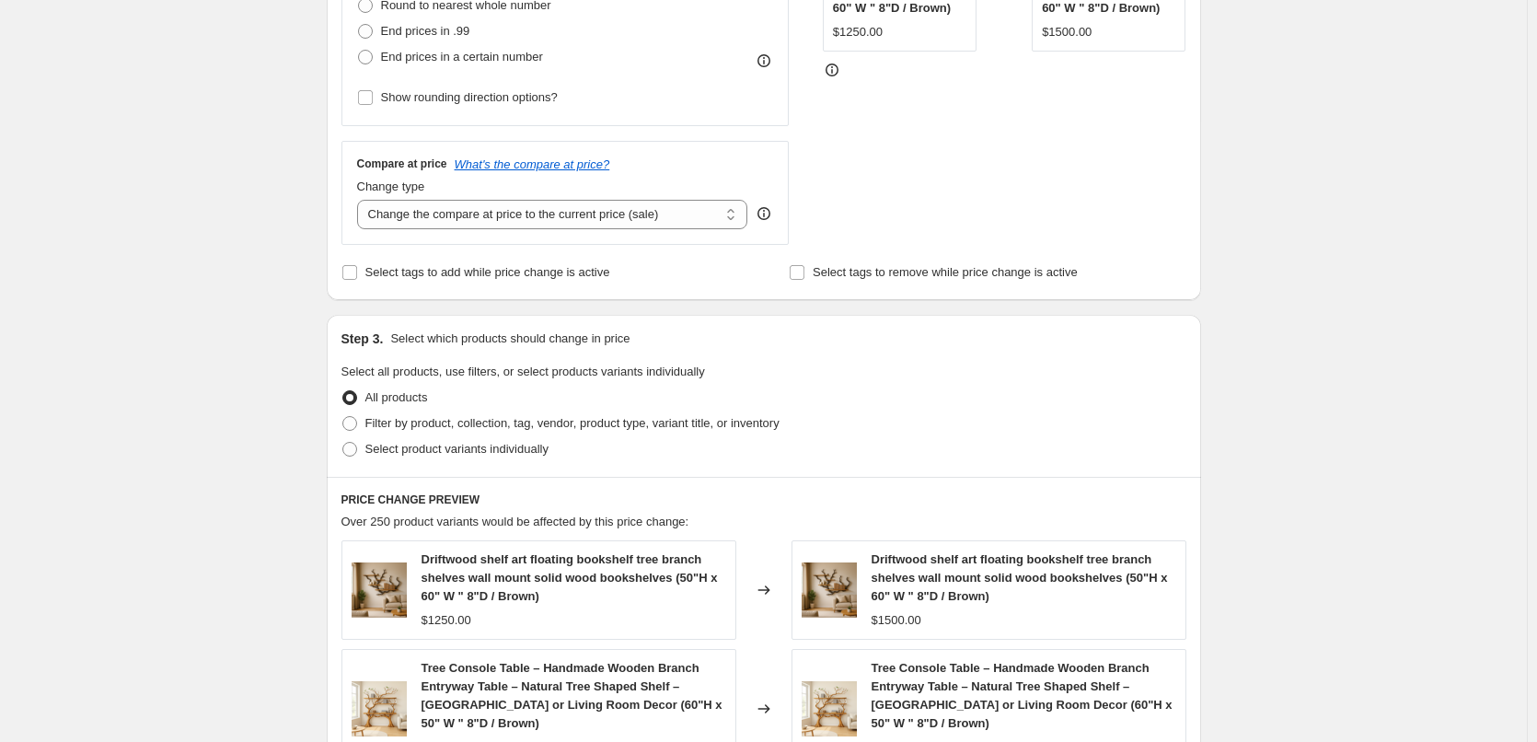
scroll to position [552, 0]
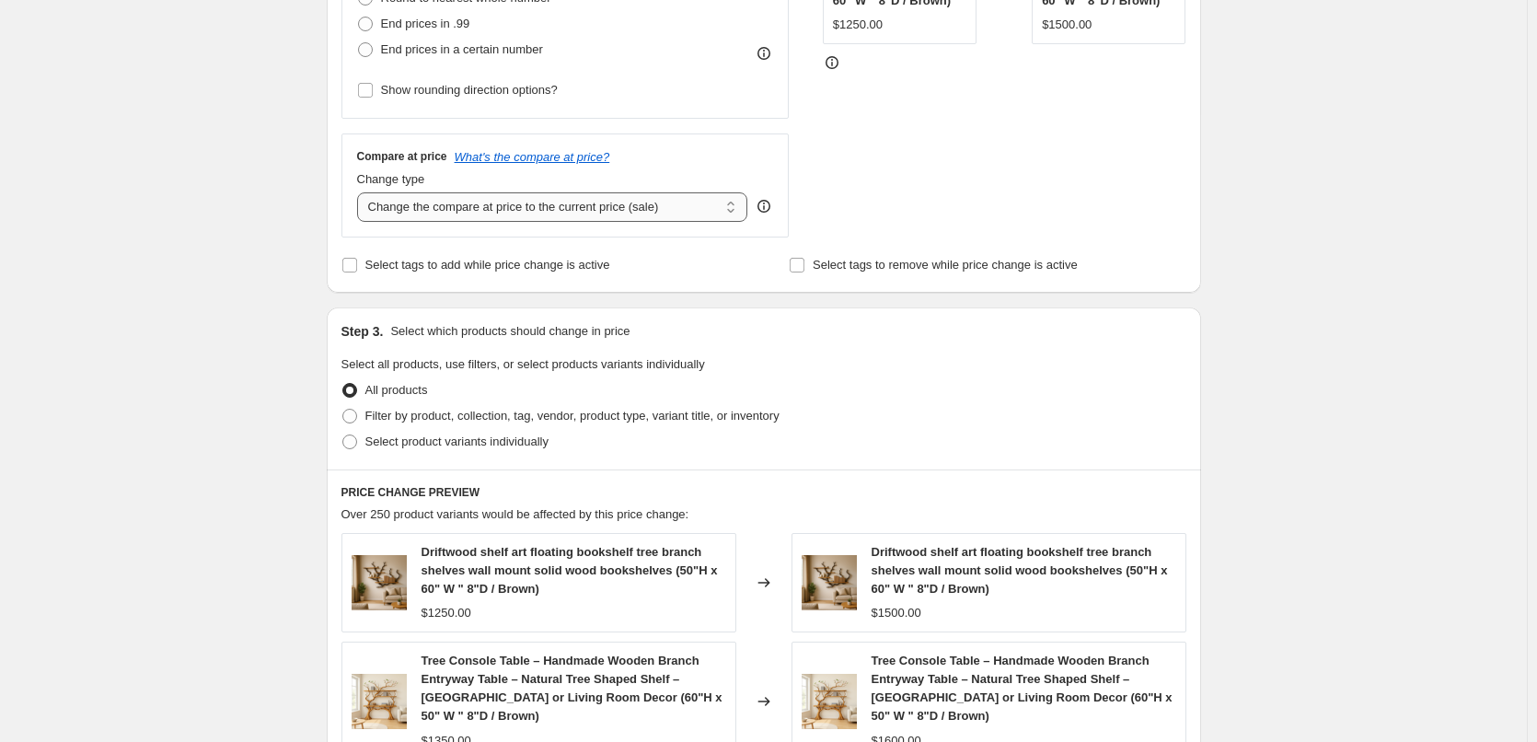
click at [435, 206] on select "Change the compare at price to the current price (sale) Change the compare at p…" at bounding box center [552, 206] width 391 height 29
click at [439, 420] on span "Filter by product, collection, tag, vendor, product type, variant title, or inv…" at bounding box center [572, 416] width 414 height 14
click at [343, 410] on input "Filter by product, collection, tag, vendor, product type, variant title, or inv…" at bounding box center [342, 409] width 1 height 1
radio input "true"
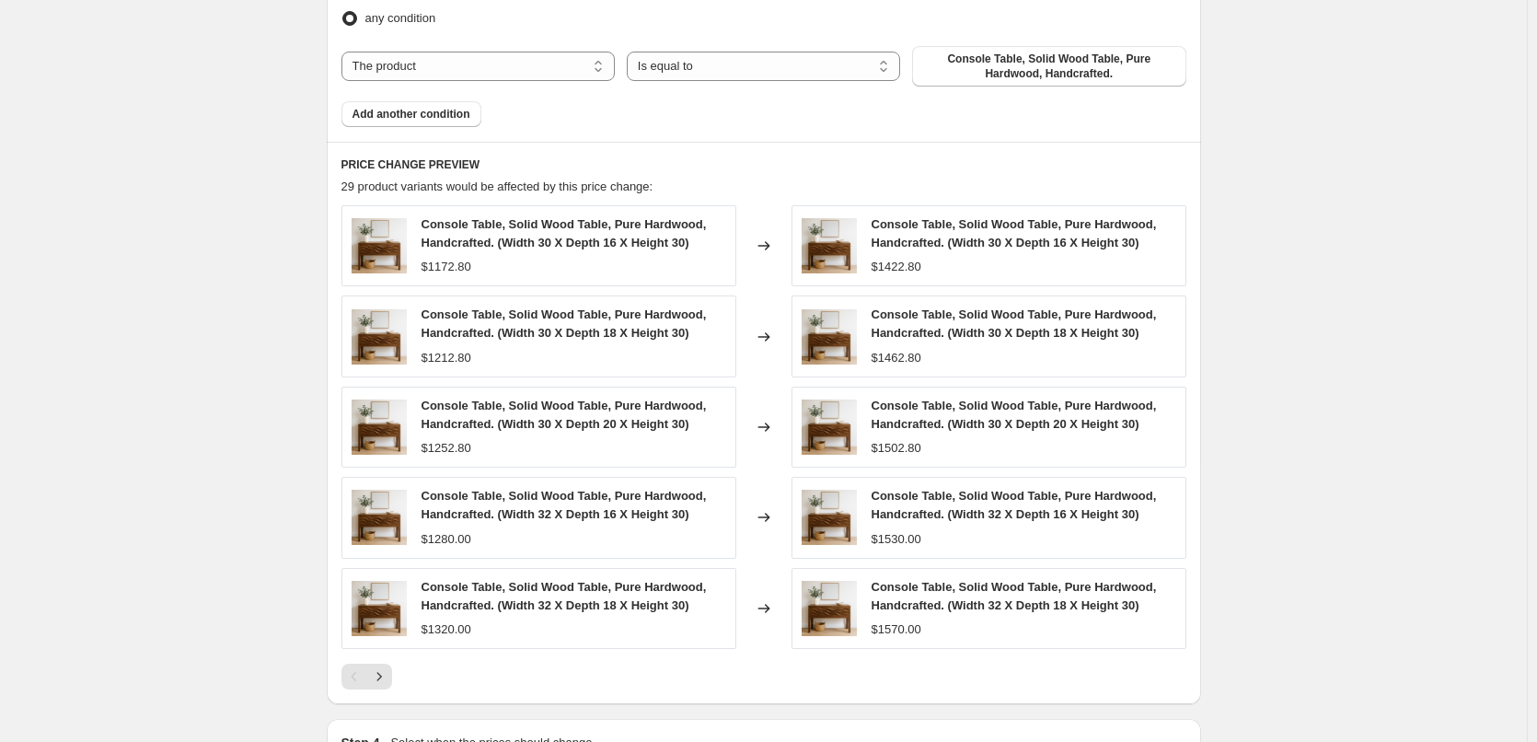
scroll to position [1104, 0]
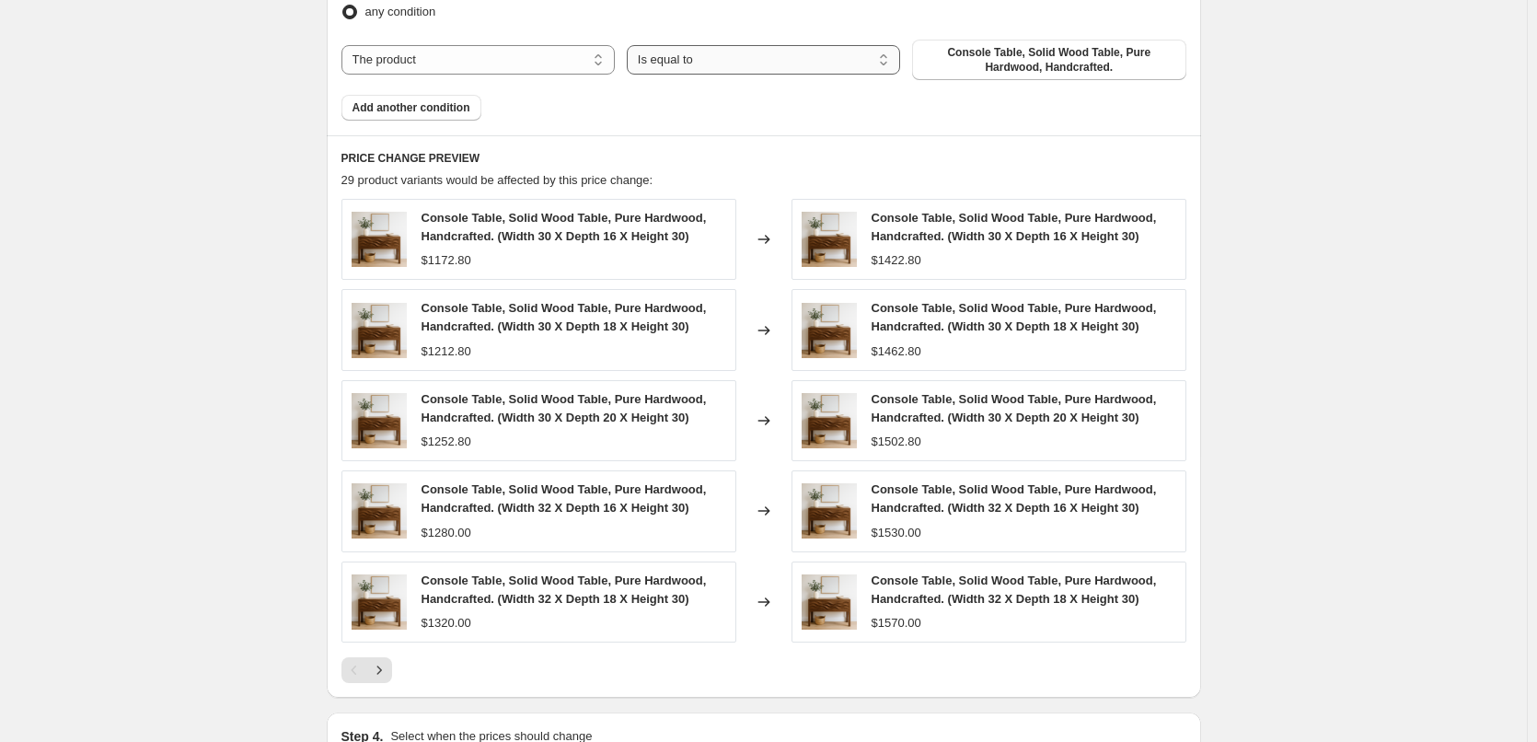
click at [850, 64] on select "Is equal to Is not equal to" at bounding box center [763, 59] width 273 height 29
click at [967, 62] on span "Console Table, Solid Wood Table, Pure Hardwood, Handcrafted." at bounding box center [1048, 59] width 251 height 29
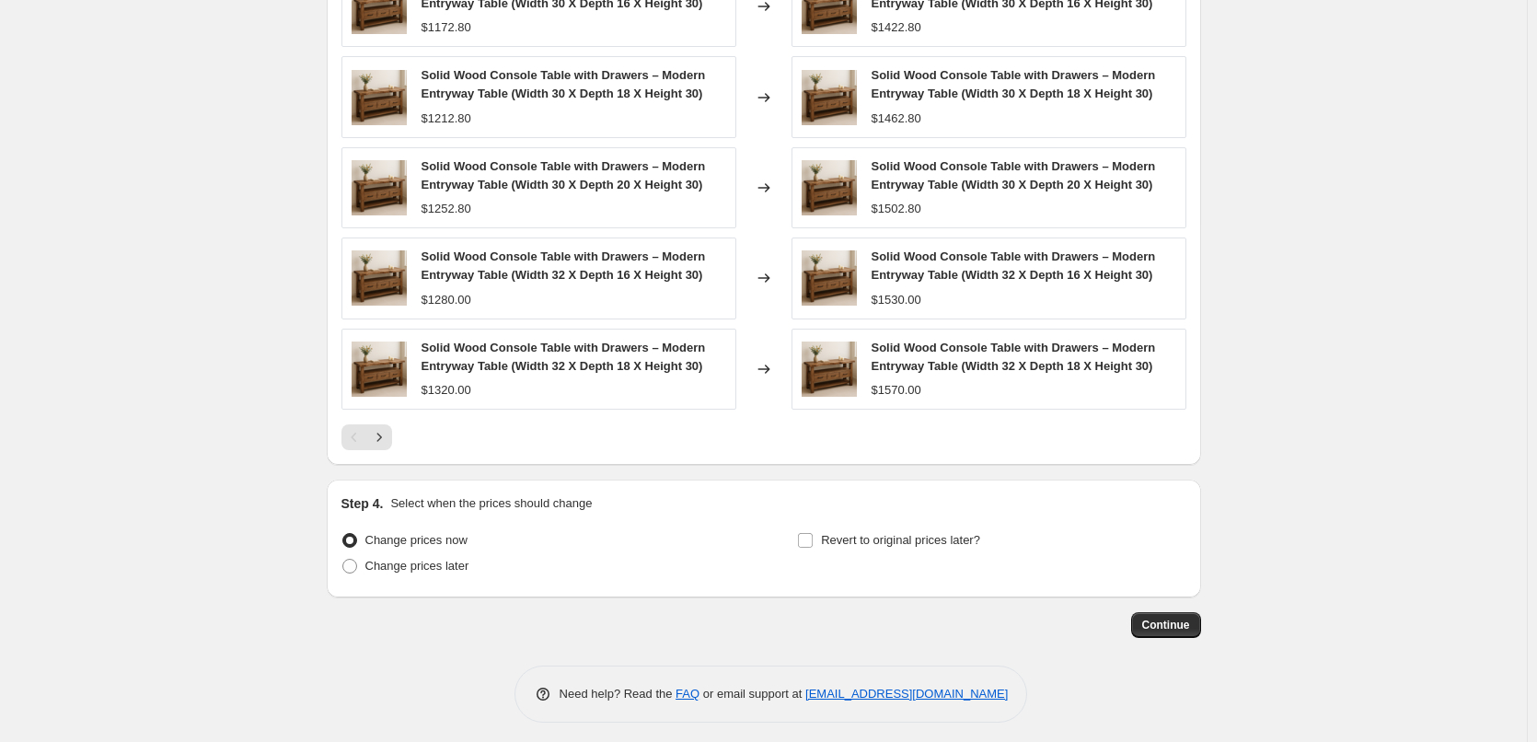
scroll to position [1346, 0]
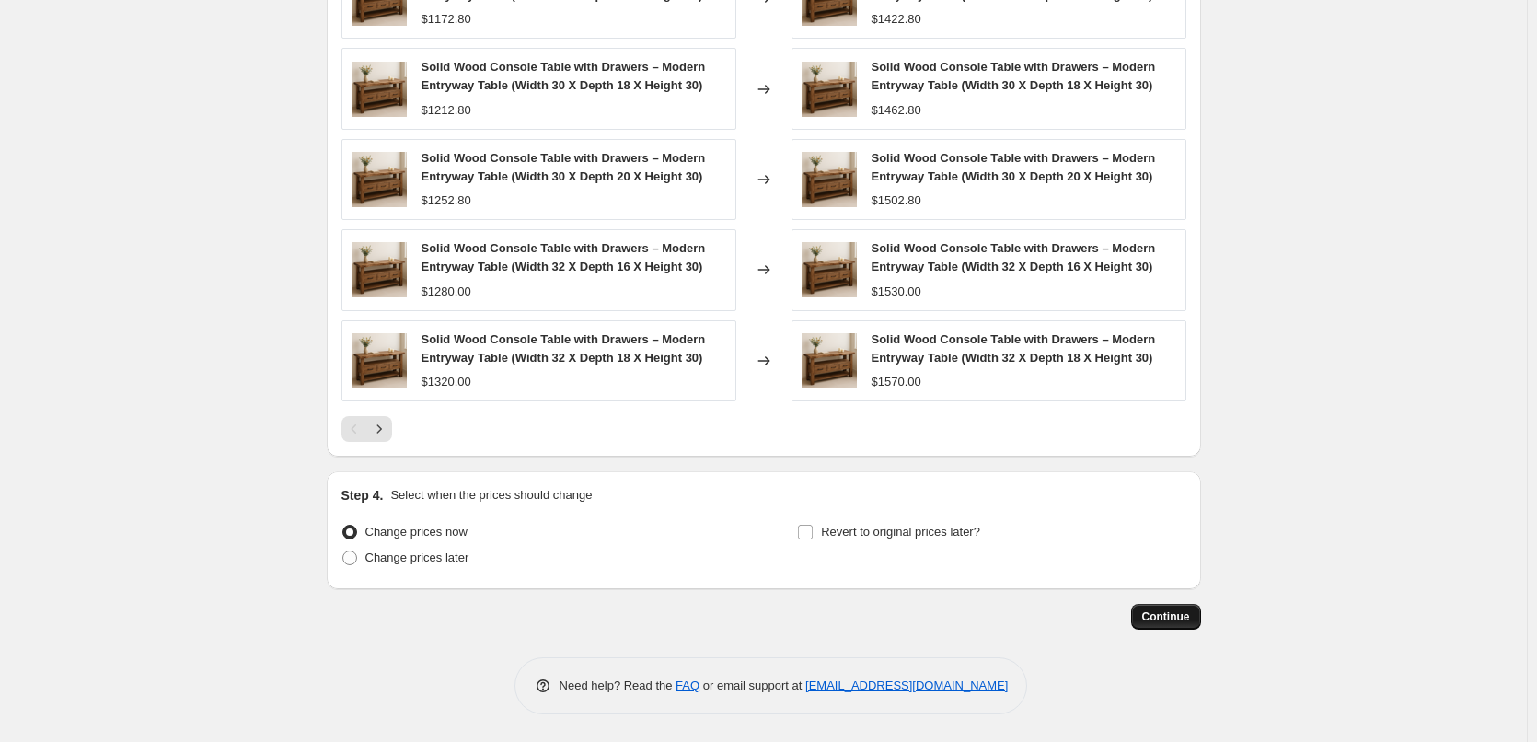
click at [1165, 619] on span "Continue" at bounding box center [1166, 616] width 48 height 15
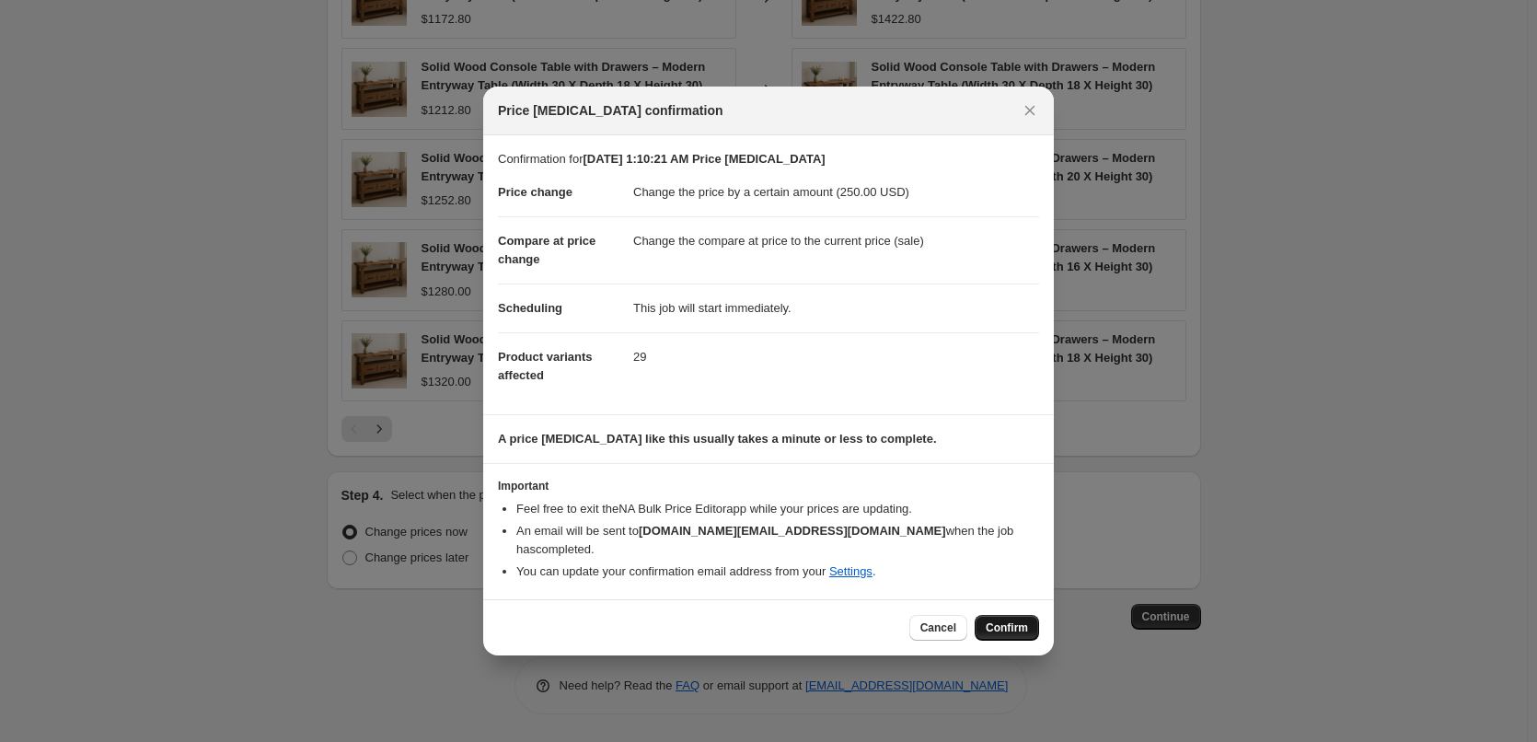
click at [1008, 620] on span "Confirm" at bounding box center [1007, 627] width 42 height 15
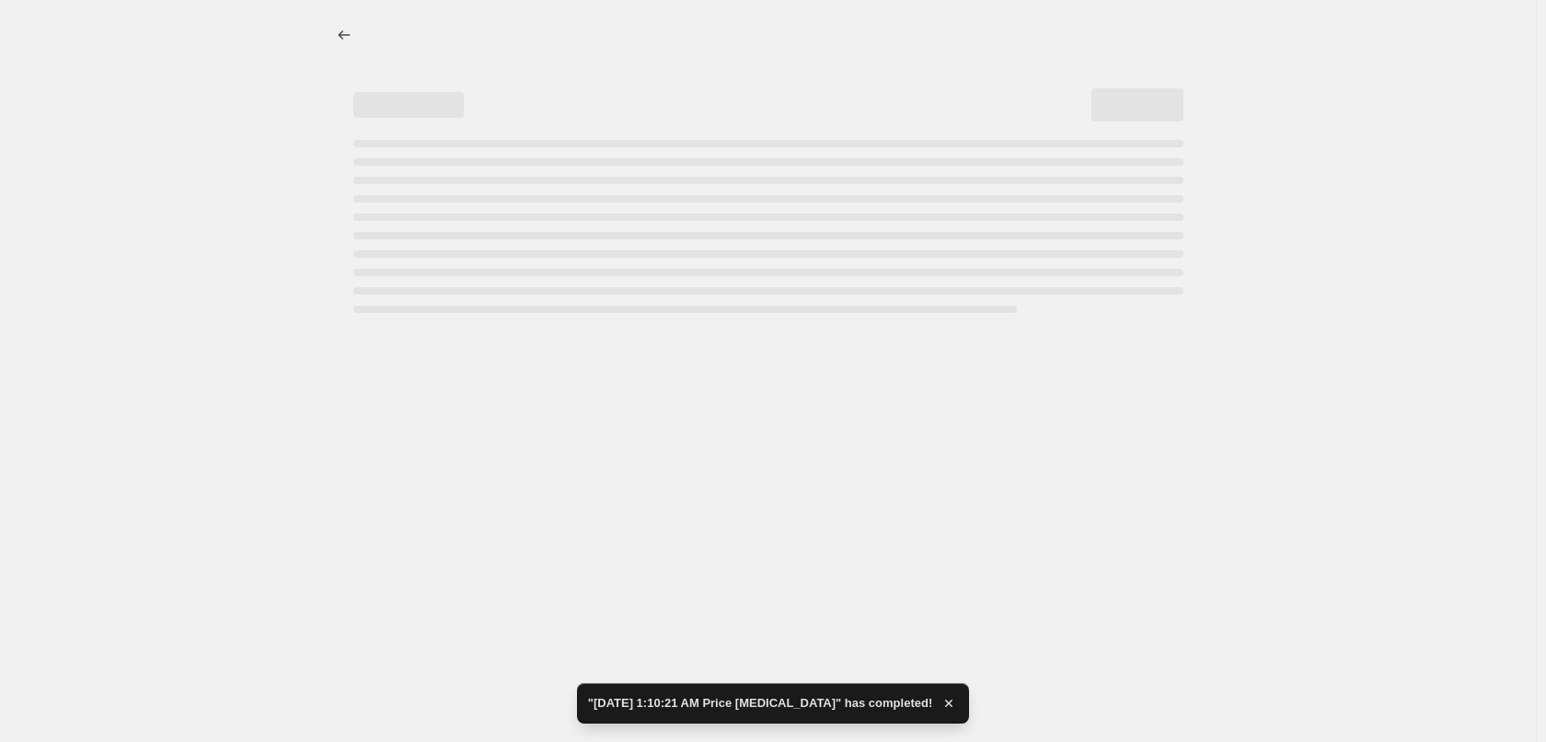
select select "by"
